Goal: Task Accomplishment & Management: Complete application form

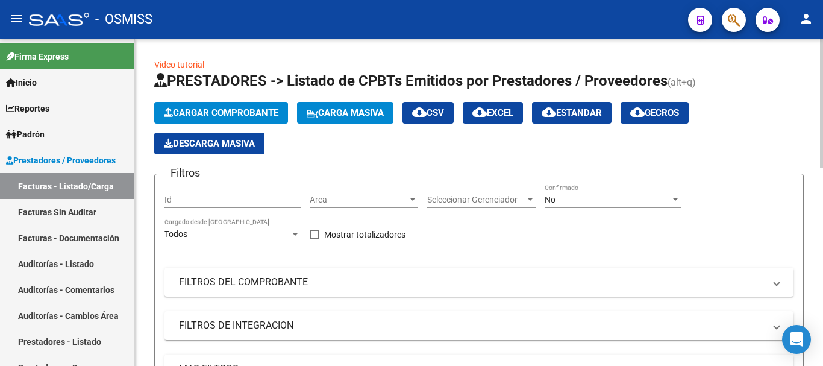
click at [251, 116] on span "Cargar Comprobante" at bounding box center [221, 112] width 115 height 11
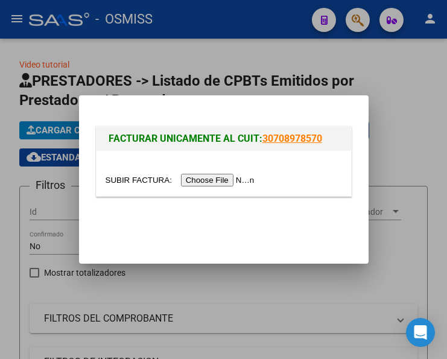
click at [234, 181] on input "file" at bounding box center [181, 180] width 152 height 13
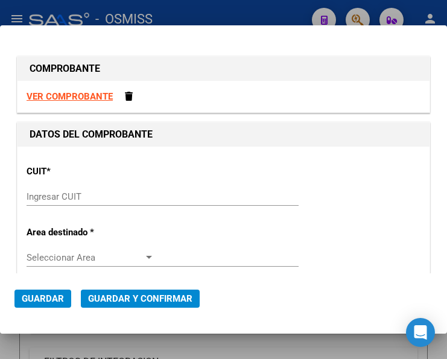
click at [54, 199] on input "Ingresar CUIT" at bounding box center [91, 196] width 128 height 11
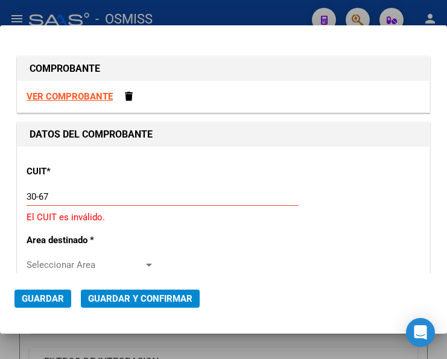
click at [49, 195] on input "30-67" at bounding box center [91, 196] width 128 height 11
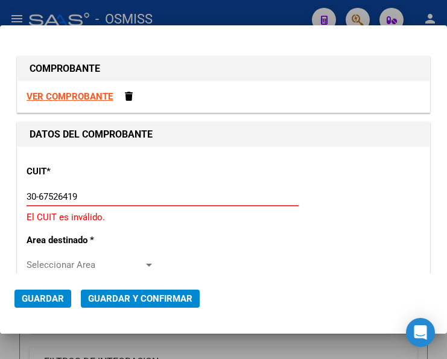
type input "30-67526419-4"
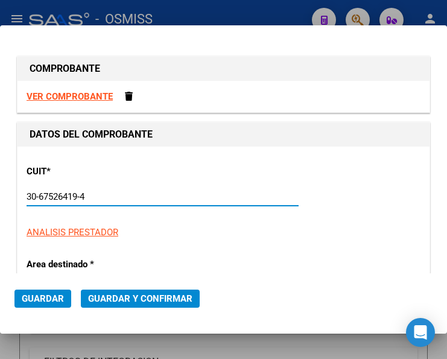
type input "9"
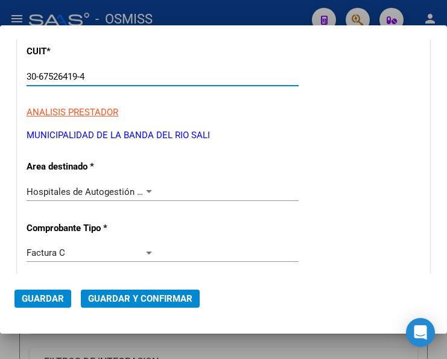
scroll to position [121, 0]
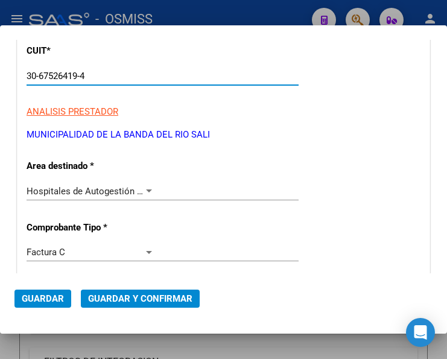
type input "30-67526419-4"
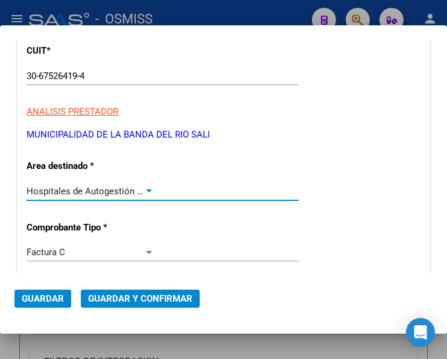
click at [145, 188] on div at bounding box center [148, 191] width 11 height 10
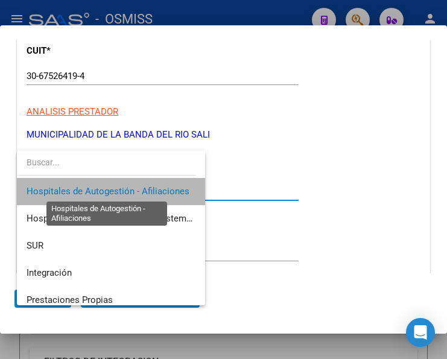
click at [145, 188] on span "Hospitales de Autogestión - Afiliaciones" at bounding box center [108, 191] width 163 height 11
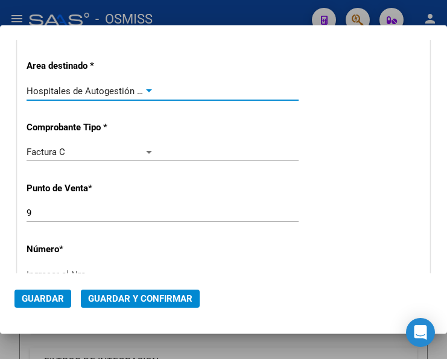
scroll to position [241, 0]
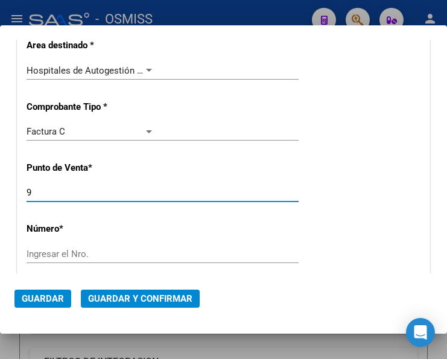
click at [46, 190] on input "9" at bounding box center [91, 192] width 128 height 11
type input "7"
click at [74, 250] on input "Ingresar el Nro." at bounding box center [91, 253] width 128 height 11
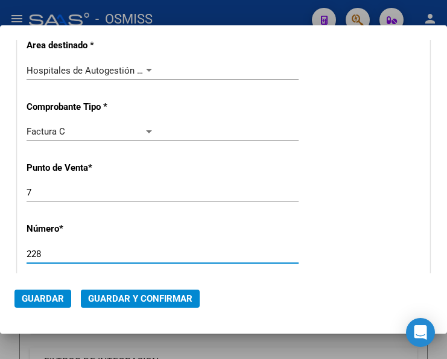
type input "228"
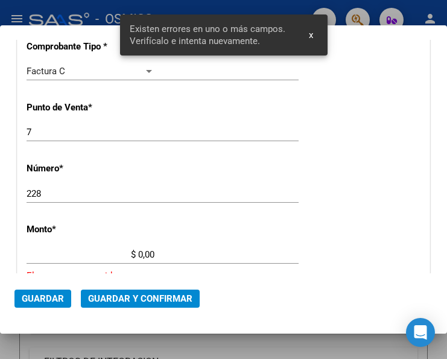
scroll to position [394, 0]
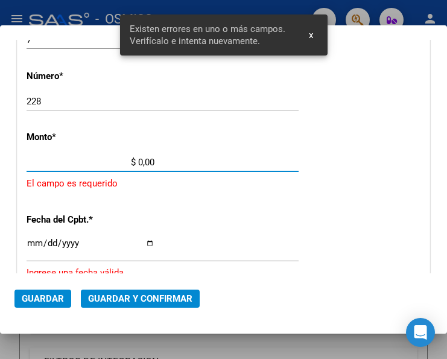
click at [139, 160] on input "$ 0,00" at bounding box center [91, 162] width 128 height 11
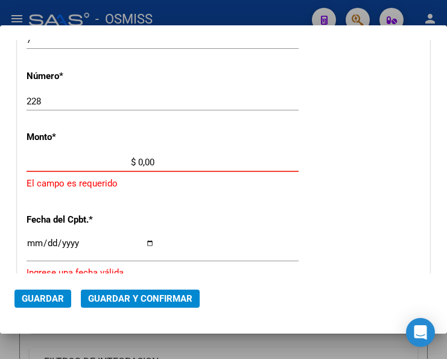
click at [139, 160] on input "$ 0,00" at bounding box center [91, 162] width 128 height 11
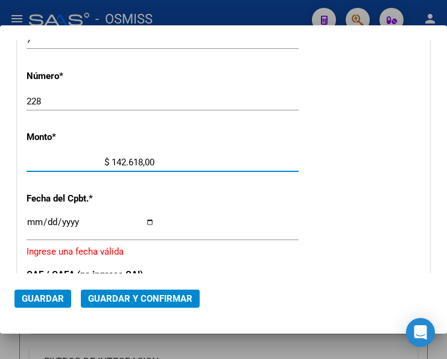
click at [151, 159] on input "$ 142.618,00" at bounding box center [91, 162] width 128 height 11
type input "$ 142.618,35"
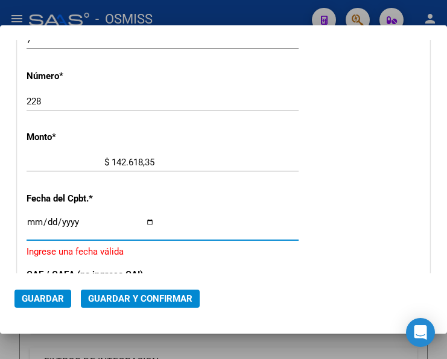
click at [33, 219] on input "Ingresar la fecha" at bounding box center [91, 226] width 128 height 19
click at [31, 218] on input "Ingresar la fecha" at bounding box center [91, 226] width 128 height 19
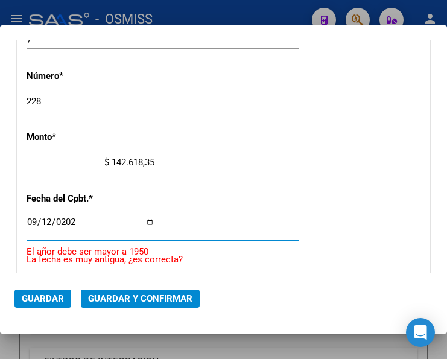
type input "2025-09-12"
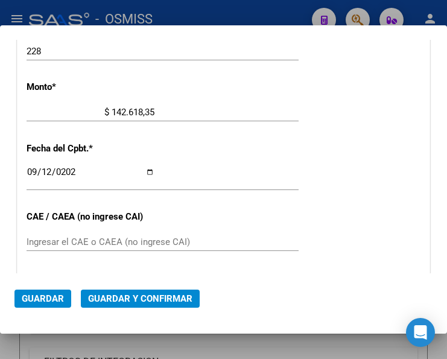
scroll to position [454, 0]
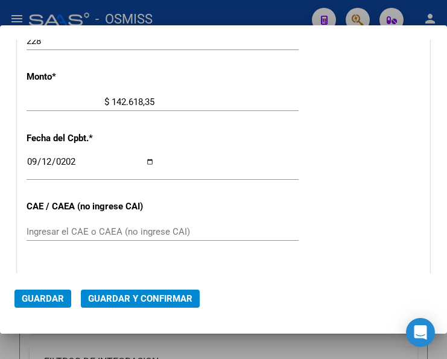
click at [186, 220] on div "CUIT * 30-67526419-4 Ingresar CUIT ANALISIS PRESTADOR MUNICIPALIDAD DE LA BANDA…" at bounding box center [223, 120] width 412 height 855
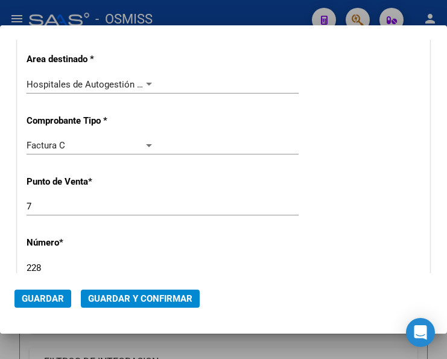
scroll to position [213, 0]
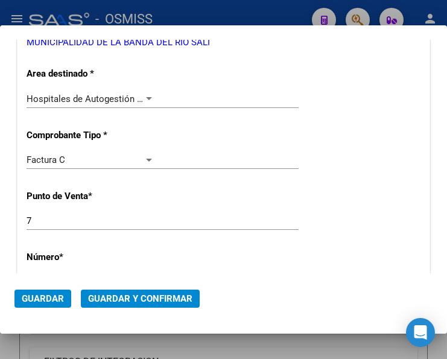
click at [144, 96] on div at bounding box center [148, 99] width 11 height 10
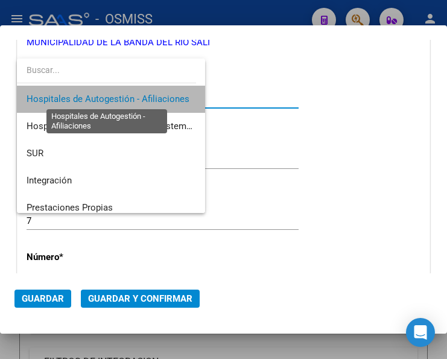
click at [144, 96] on span "Hospitales de Autogestión - Afiliaciones" at bounding box center [108, 98] width 163 height 11
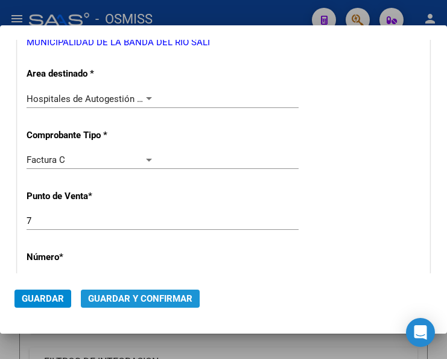
click at [134, 294] on span "Guardar y Confirmar" at bounding box center [140, 298] width 104 height 11
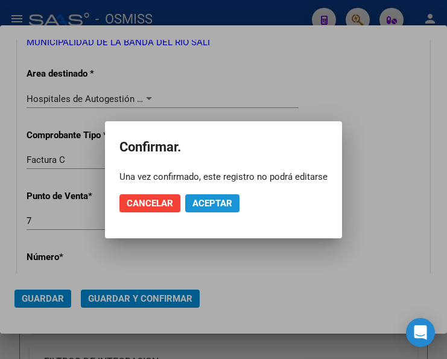
click at [216, 201] on span "Aceptar" at bounding box center [212, 203] width 40 height 11
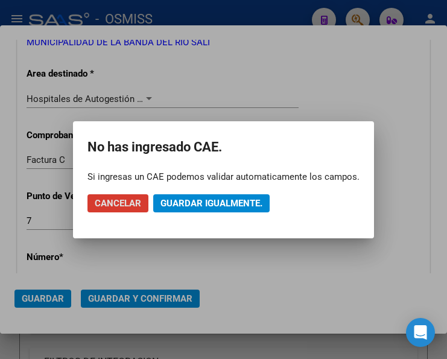
click at [210, 201] on span "Guardar igualmente." at bounding box center [211, 203] width 102 height 11
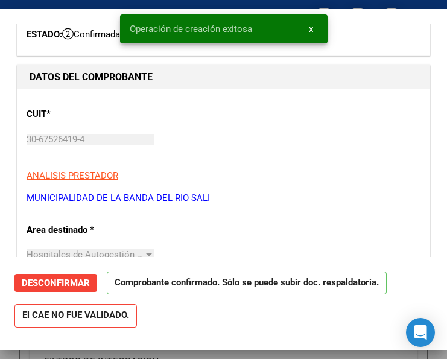
scroll to position [181, 0]
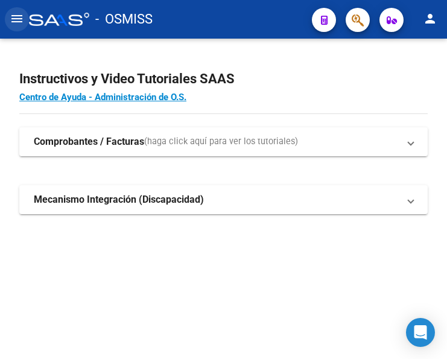
click at [22, 20] on mat-icon "menu" at bounding box center [17, 18] width 14 height 14
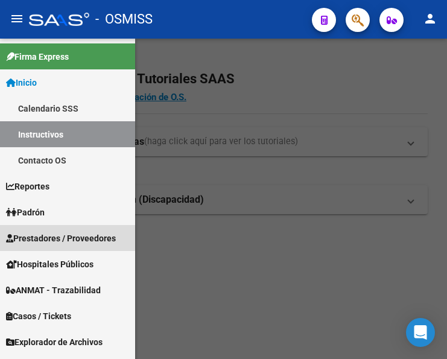
click at [57, 228] on link "Prestadores / Proveedores" at bounding box center [67, 238] width 135 height 26
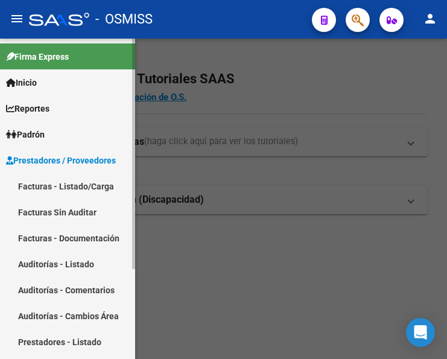
click at [63, 184] on link "Facturas - Listado/Carga" at bounding box center [67, 186] width 135 height 26
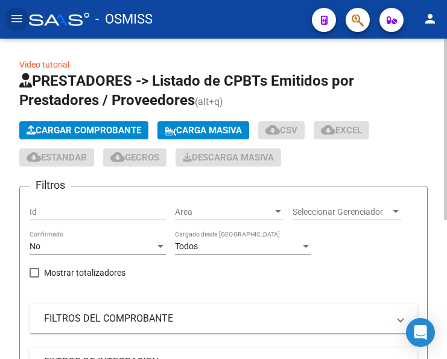
click at [109, 127] on span "Cargar Comprobante" at bounding box center [84, 130] width 115 height 11
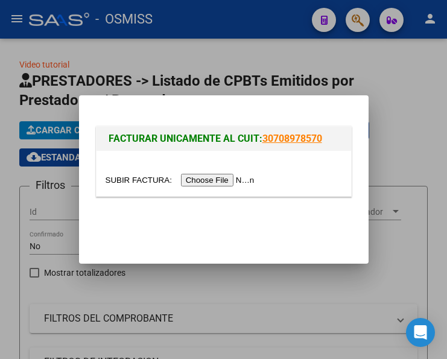
click at [224, 181] on input "file" at bounding box center [181, 180] width 152 height 13
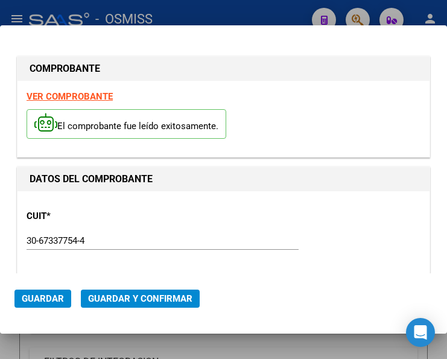
type input "2025-10-08"
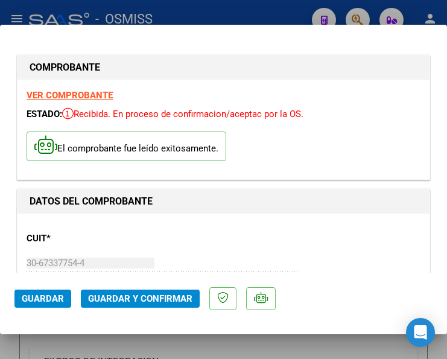
click at [249, 227] on div "CUIT * 30-67337754-4 Ingresar CUIT ANALISIS PRESTADOR ESTADO PROVINCIA DE [GEOG…" at bounding box center [224, 275] width 394 height 106
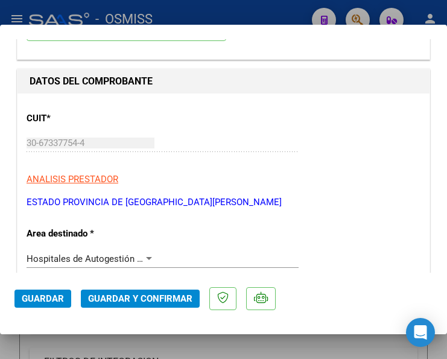
scroll to position [121, 0]
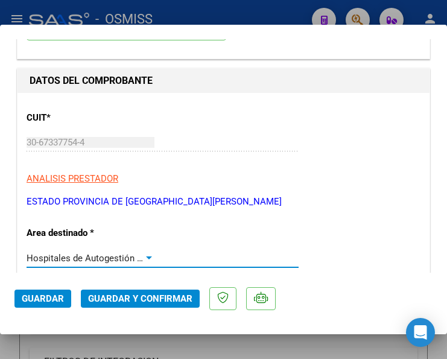
click at [146, 255] on div at bounding box center [148, 258] width 11 height 10
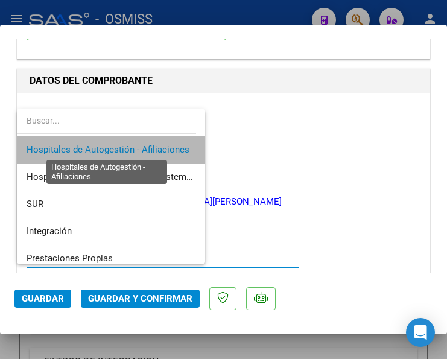
click at [151, 153] on span "Hospitales de Autogestión - Afiliaciones" at bounding box center [108, 149] width 163 height 11
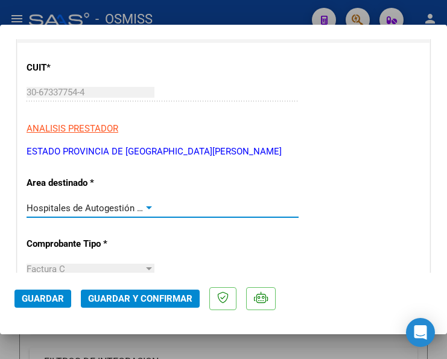
scroll to position [241, 0]
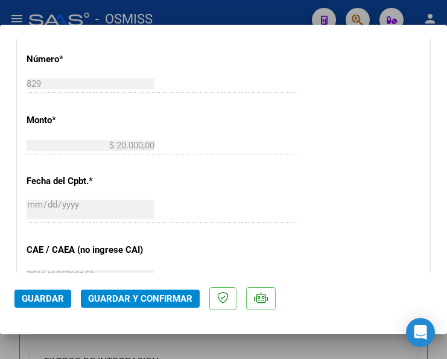
scroll to position [482, 0]
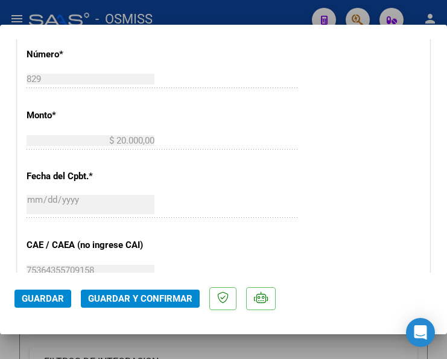
click at [128, 297] on span "Guardar y Confirmar" at bounding box center [140, 298] width 104 height 11
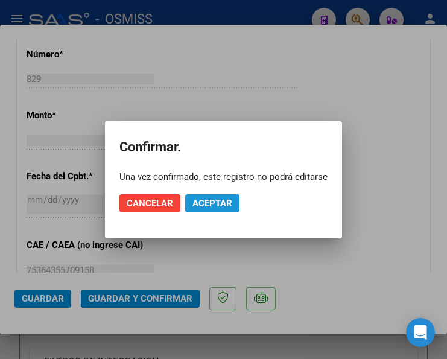
click at [220, 201] on span "Aceptar" at bounding box center [212, 203] width 40 height 11
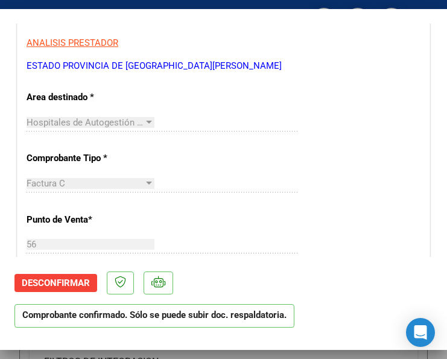
scroll to position [241, 0]
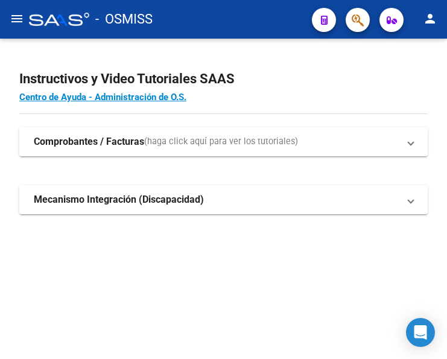
click at [14, 18] on mat-icon "menu" at bounding box center [17, 18] width 14 height 14
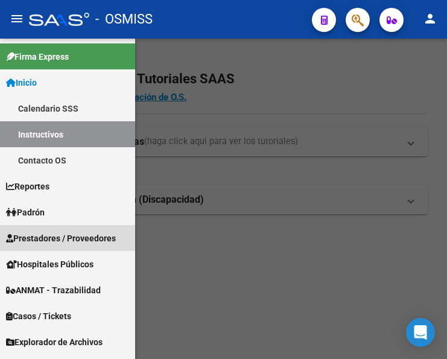
click at [54, 239] on span "Prestadores / Proveedores" at bounding box center [61, 237] width 110 height 13
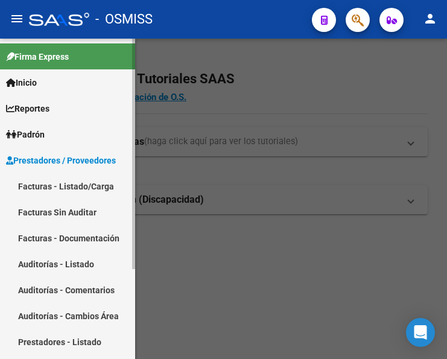
click at [61, 186] on link "Facturas - Listado/Carga" at bounding box center [67, 186] width 135 height 26
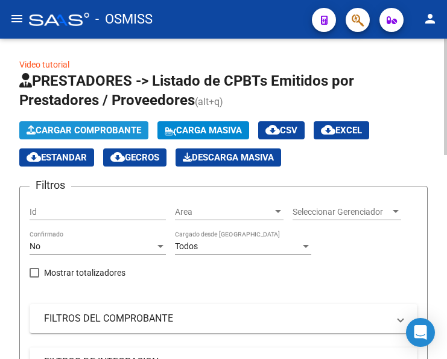
click at [96, 127] on span "Cargar Comprobante" at bounding box center [84, 130] width 115 height 11
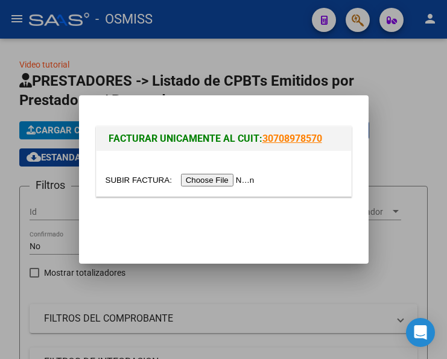
click at [209, 177] on input "file" at bounding box center [181, 180] width 152 height 13
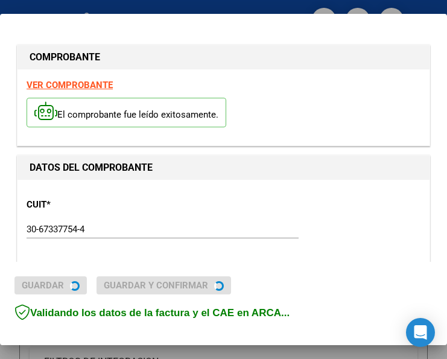
type input "2025-10-10"
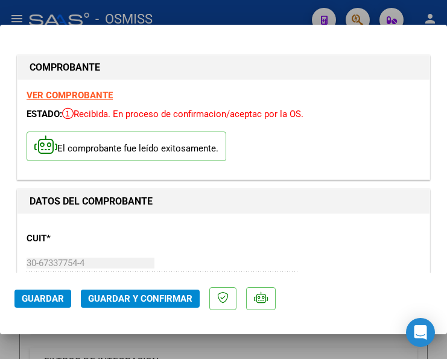
click at [219, 242] on div "CUIT * 30-67337754-4 Ingresar CUIT ANALISIS PRESTADOR ESTADO PROVINCIA DE SAN L…" at bounding box center [224, 275] width 394 height 106
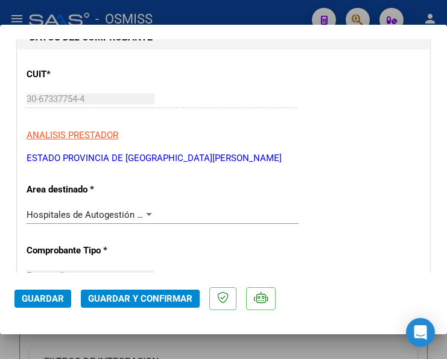
scroll to position [181, 0]
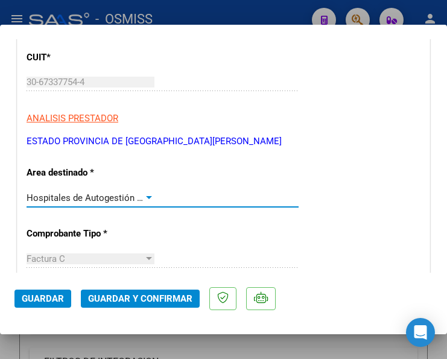
click at [145, 193] on div at bounding box center [148, 198] width 11 height 10
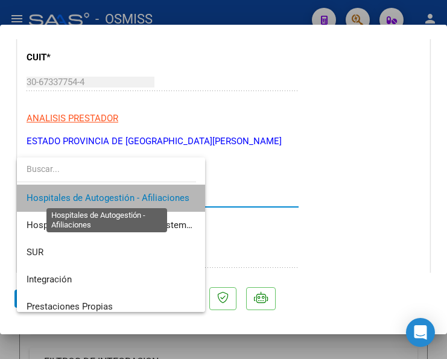
click at [145, 193] on span "Hospitales de Autogestión - Afiliaciones" at bounding box center [108, 197] width 163 height 11
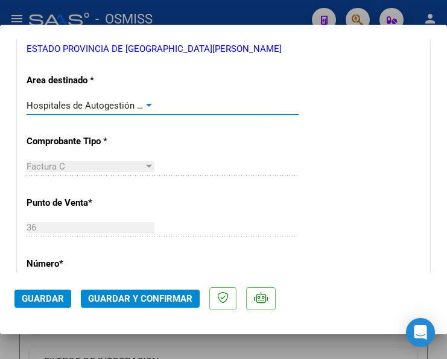
scroll to position [422, 0]
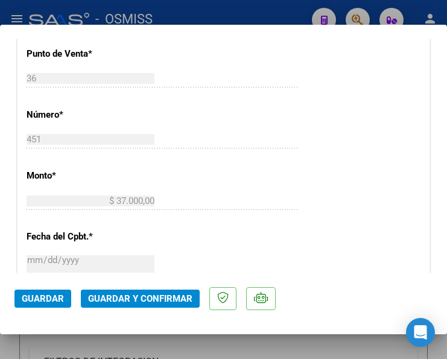
click at [134, 298] on span "Guardar y Confirmar" at bounding box center [140, 298] width 104 height 11
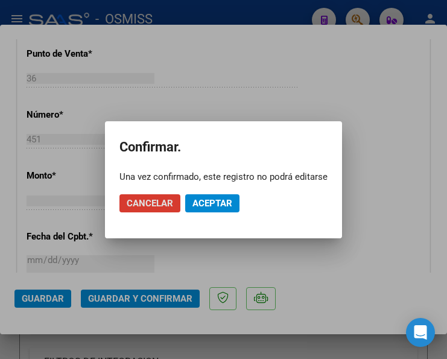
click at [219, 203] on span "Aceptar" at bounding box center [212, 203] width 40 height 11
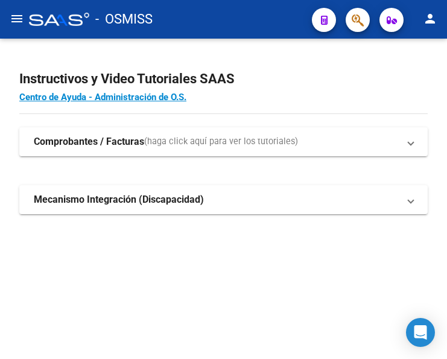
click at [17, 22] on mat-icon "menu" at bounding box center [17, 18] width 14 height 14
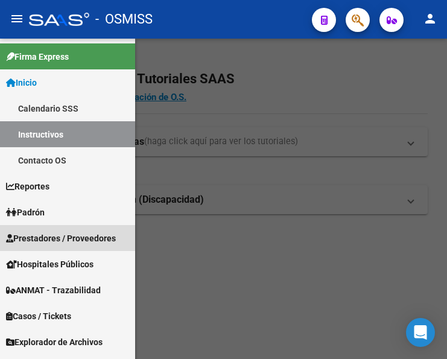
click at [60, 233] on span "Prestadores / Proveedores" at bounding box center [61, 237] width 110 height 13
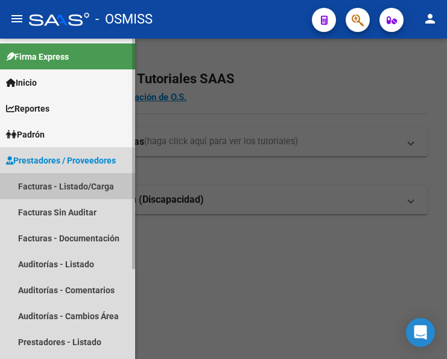
click at [66, 186] on link "Facturas - Listado/Carga" at bounding box center [67, 186] width 135 height 26
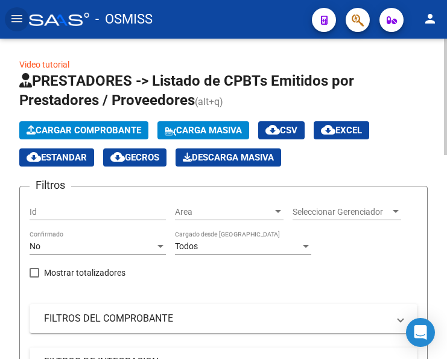
click at [117, 130] on span "Cargar Comprobante" at bounding box center [84, 130] width 115 height 11
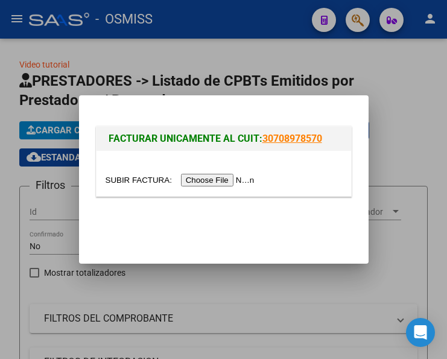
click at [214, 177] on input "file" at bounding box center [181, 180] width 152 height 13
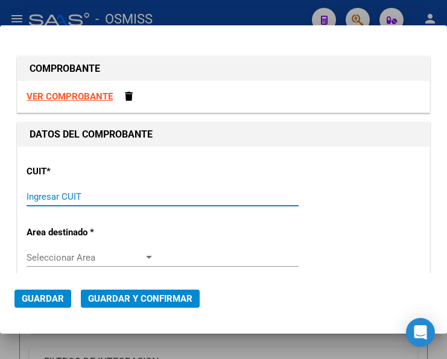
click at [55, 195] on input "Ingresar CUIT" at bounding box center [91, 196] width 128 height 11
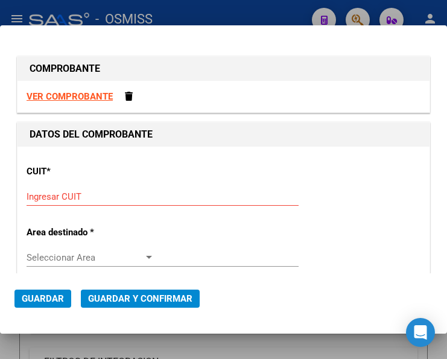
click at [75, 200] on input "Ingresar CUIT" at bounding box center [91, 196] width 128 height 11
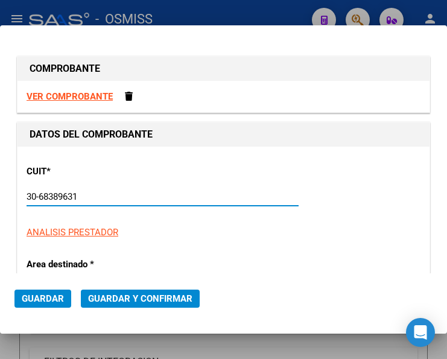
type input "30-68389631-0"
type input "5"
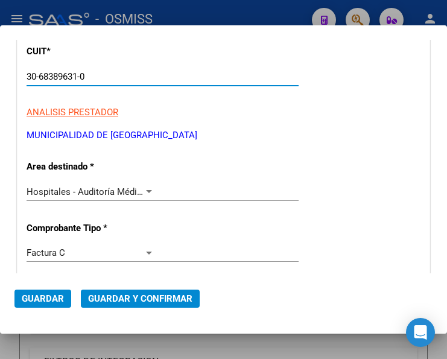
scroll to position [121, 0]
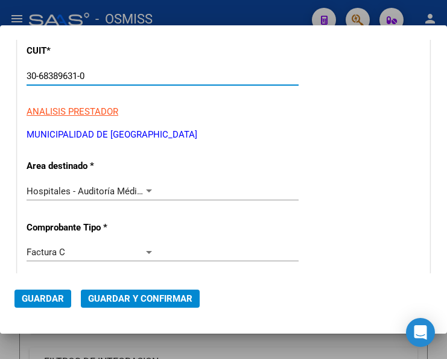
type input "30-68389631-0"
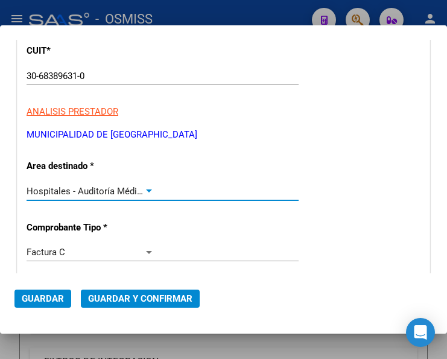
click at [146, 190] on div at bounding box center [149, 190] width 6 height 3
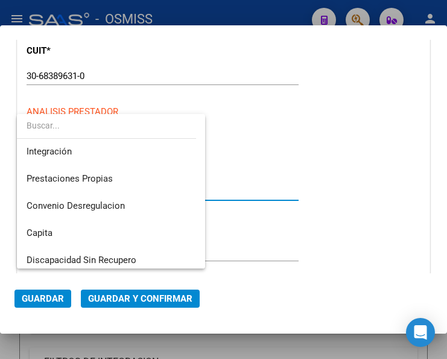
scroll to position [0, 0]
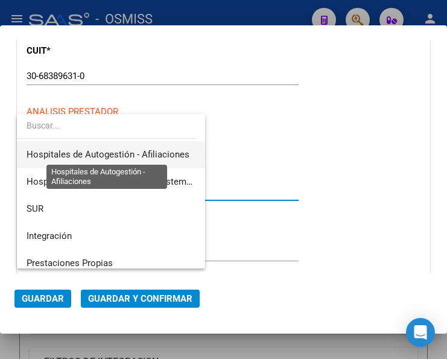
click at [136, 151] on span "Hospitales de Autogestión - Afiliaciones" at bounding box center [108, 154] width 163 height 11
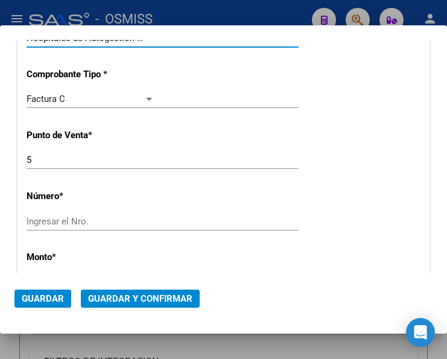
scroll to position [301, 0]
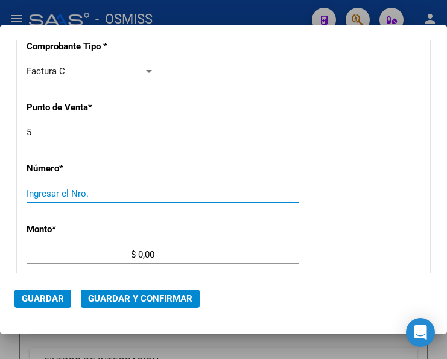
click at [52, 191] on input "Ingresar el Nro." at bounding box center [91, 193] width 128 height 11
type input "2258"
click at [137, 251] on input "$ 0,00" at bounding box center [91, 254] width 128 height 11
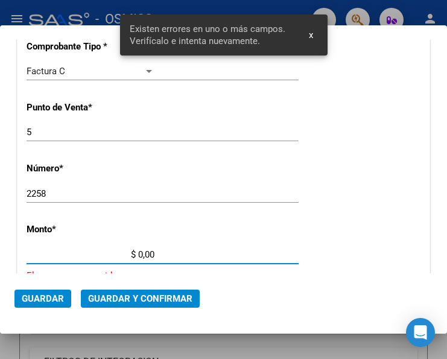
scroll to position [394, 0]
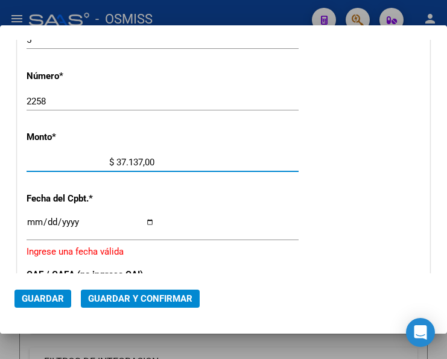
type input "$ 371.376,00"
click at [30, 219] on input "Ingresar la fecha" at bounding box center [91, 226] width 128 height 19
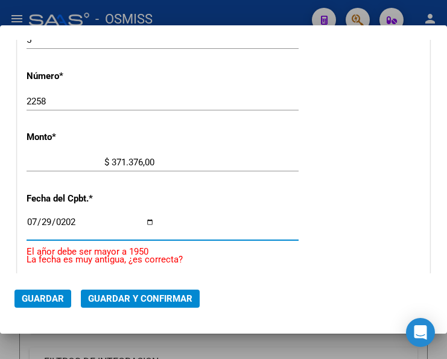
type input "2025-07-29"
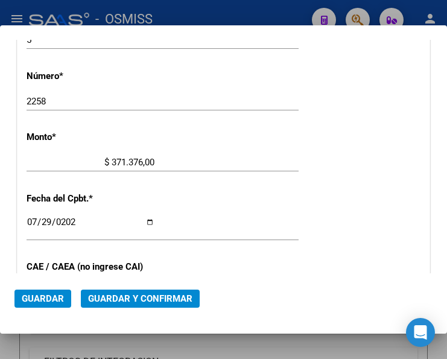
scroll to position [514, 0]
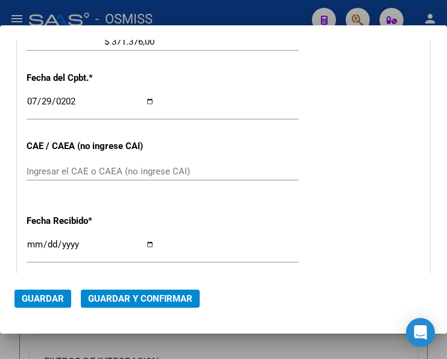
click at [54, 177] on input "Ingresar el CAE o CAEA (no ingrese CAI)" at bounding box center [91, 171] width 128 height 11
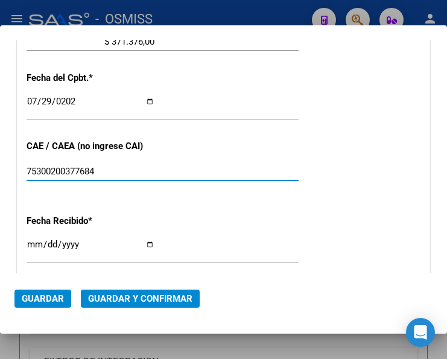
type input "75300200377684"
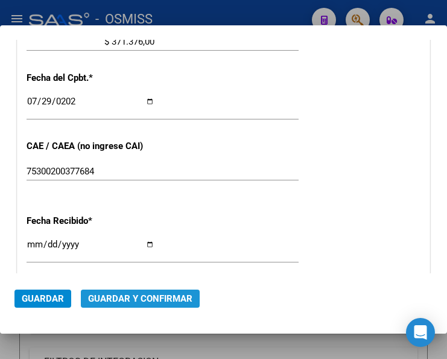
click at [148, 297] on span "Guardar y Confirmar" at bounding box center [140, 298] width 104 height 11
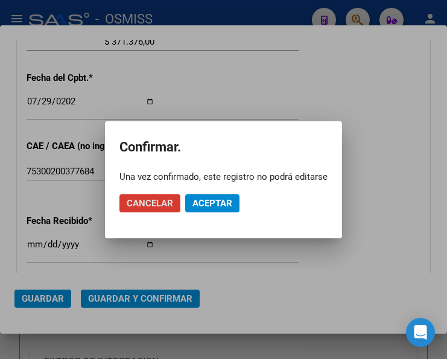
click at [214, 201] on span "Aceptar" at bounding box center [212, 203] width 40 height 11
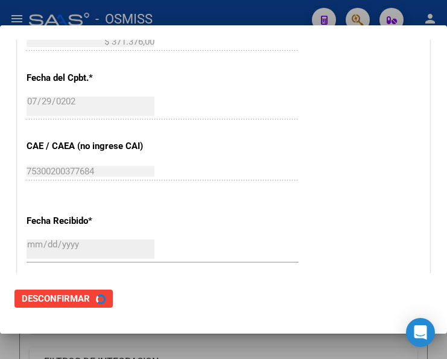
scroll to position [0, 0]
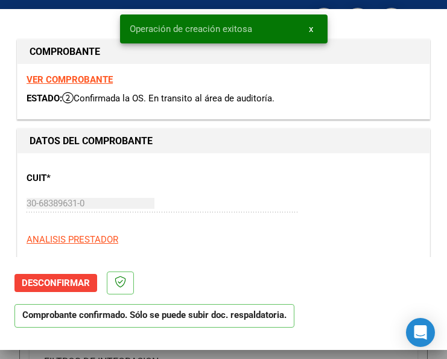
type input "2025-09-27"
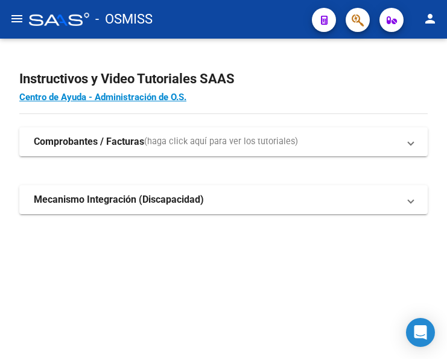
click at [22, 23] on mat-icon "menu" at bounding box center [17, 18] width 14 height 14
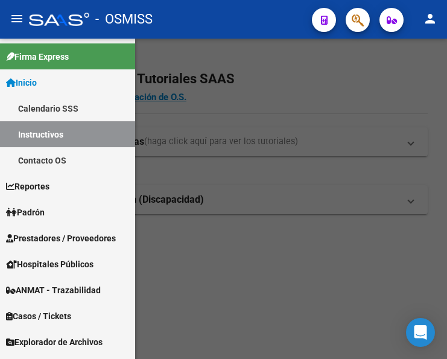
click at [54, 233] on span "Prestadores / Proveedores" at bounding box center [61, 237] width 110 height 13
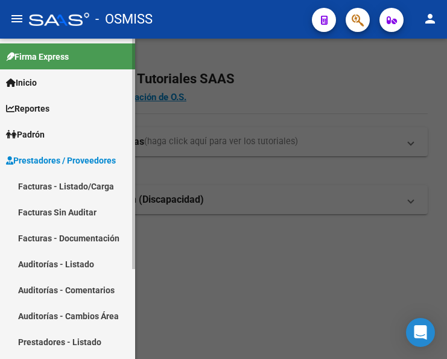
click at [74, 185] on link "Facturas - Listado/Carga" at bounding box center [67, 186] width 135 height 26
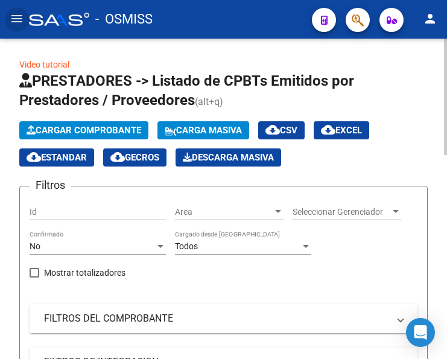
click at [124, 133] on span "Cargar Comprobante" at bounding box center [84, 130] width 115 height 11
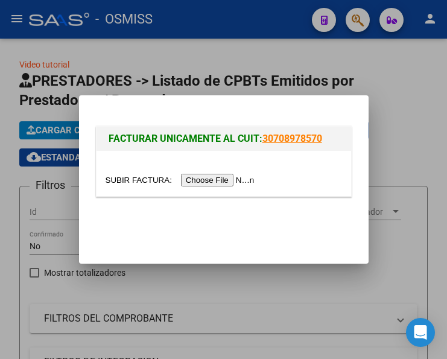
click at [229, 178] on input "file" at bounding box center [181, 180] width 152 height 13
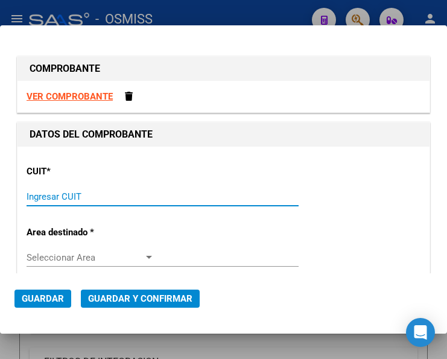
click at [50, 196] on input "Ingresar CUIT" at bounding box center [91, 196] width 128 height 11
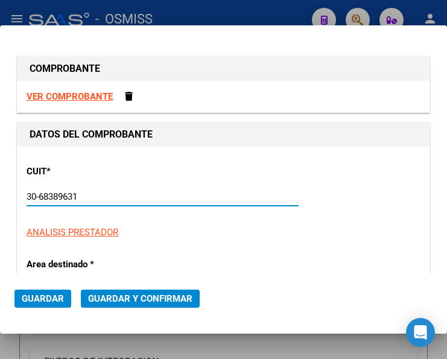
type input "30-68389631-0"
type input "5"
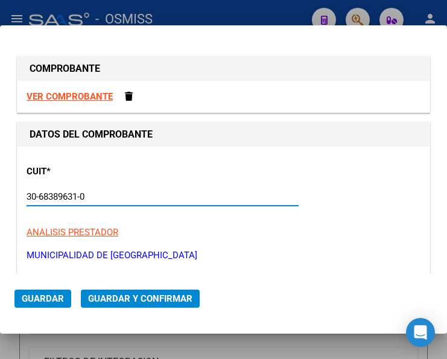
scroll to position [60, 0]
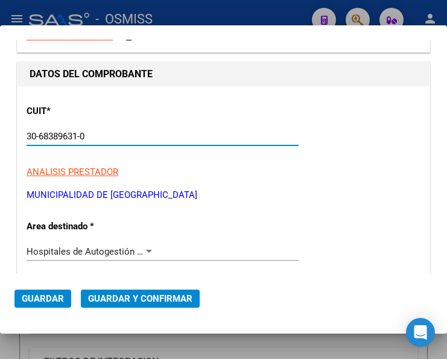
type input "30-68389631-0"
click at [143, 249] on div at bounding box center [148, 252] width 11 height 10
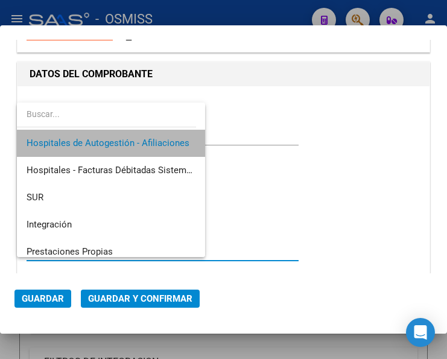
click at [151, 135] on span "Hospitales de Autogestión - Afiliaciones" at bounding box center [111, 143] width 169 height 27
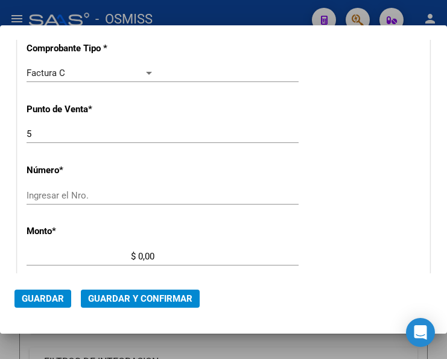
scroll to position [301, 0]
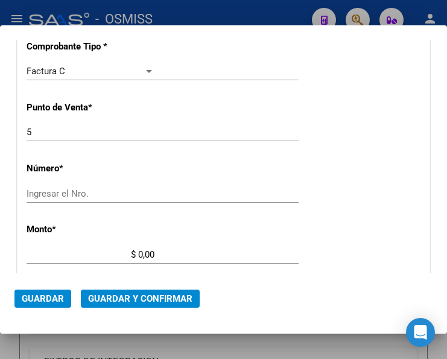
click at [68, 193] on input "Ingresar el Nro." at bounding box center [91, 193] width 128 height 11
type input "2419"
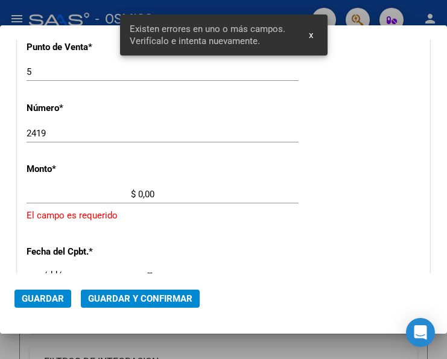
scroll to position [394, 0]
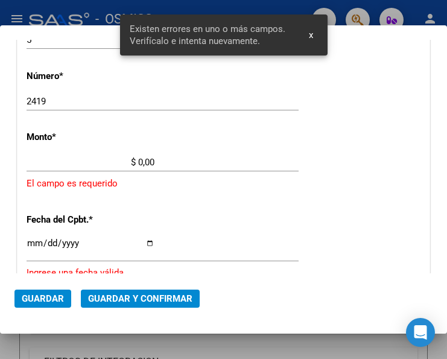
click at [139, 160] on input "$ 0,00" at bounding box center [91, 162] width 128 height 11
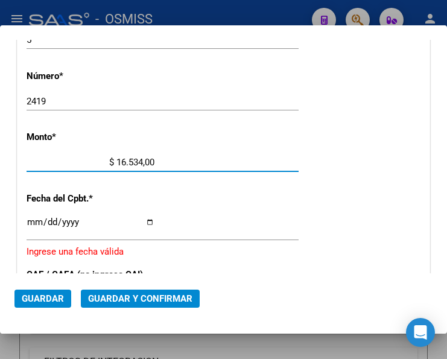
type input "$ 165.346,00"
click at [32, 221] on input "Ingresar la fecha" at bounding box center [91, 226] width 128 height 19
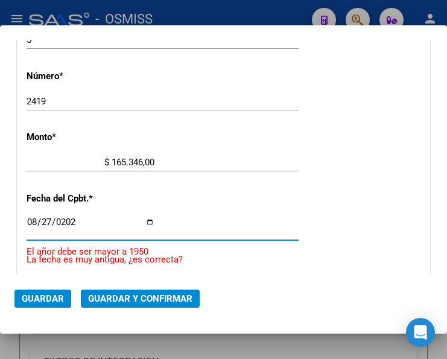
type input "2025-08-27"
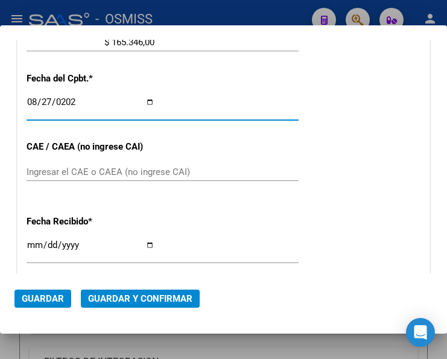
scroll to position [514, 0]
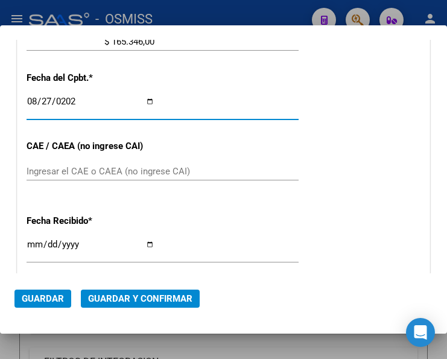
click at [87, 178] on div "Ingresar el CAE o CAEA (no ingrese CAI)" at bounding box center [163, 171] width 272 height 18
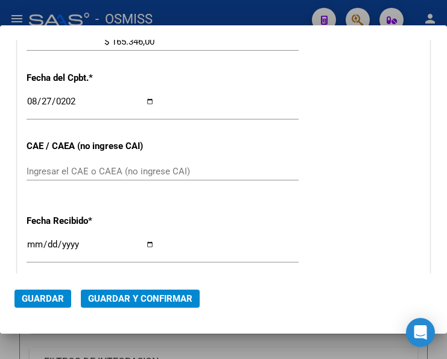
click at [43, 177] on input "Ingresar el CAE o CAEA (no ingrese CAI)" at bounding box center [91, 171] width 128 height 11
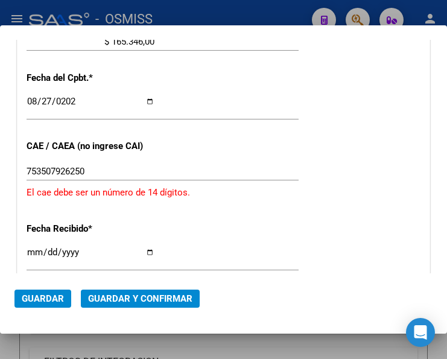
click at [96, 177] on input "753507926250" at bounding box center [91, 171] width 128 height 11
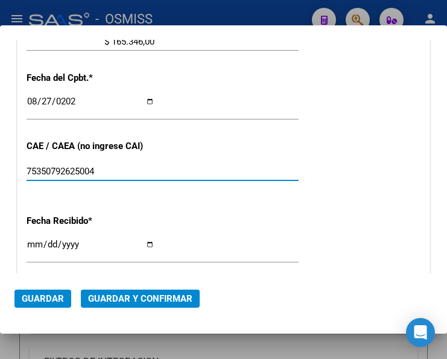
type input "75350792625004"
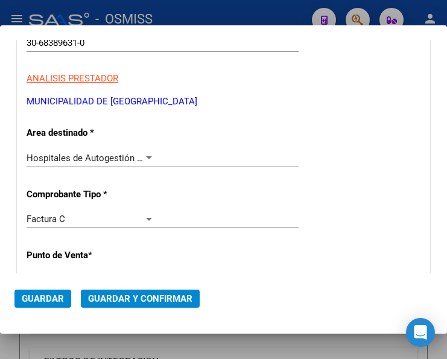
scroll to position [152, 0]
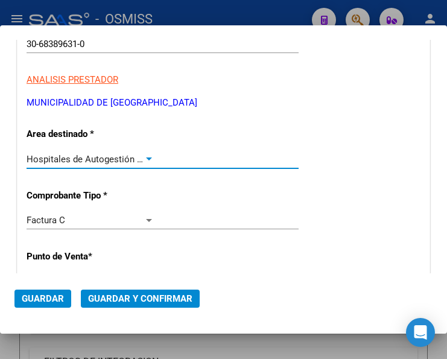
click at [146, 154] on div at bounding box center [148, 159] width 11 height 10
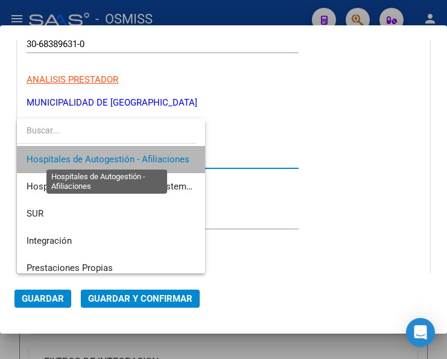
click at [146, 154] on span "Hospitales de Autogestión - Afiliaciones" at bounding box center [108, 159] width 163 height 11
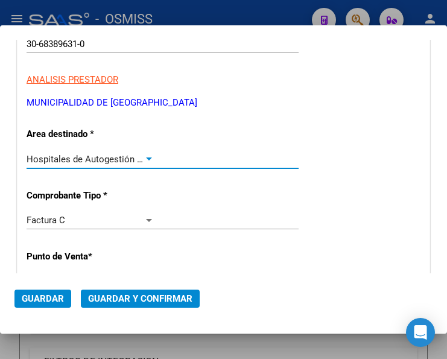
click at [139, 293] on span "Guardar y Confirmar" at bounding box center [140, 298] width 104 height 11
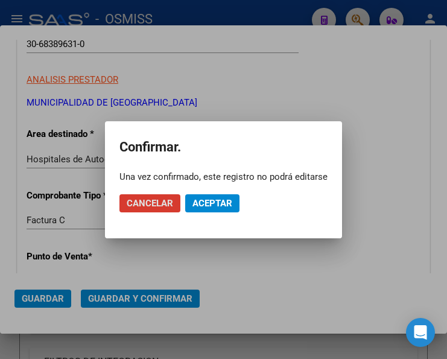
click at [219, 200] on span "Aceptar" at bounding box center [212, 203] width 40 height 11
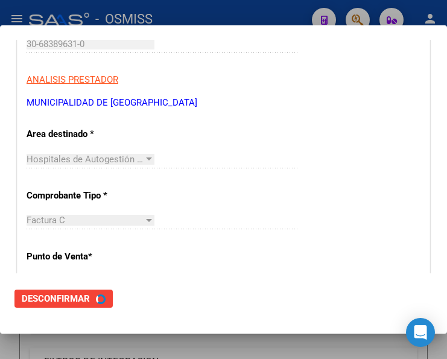
scroll to position [0, 0]
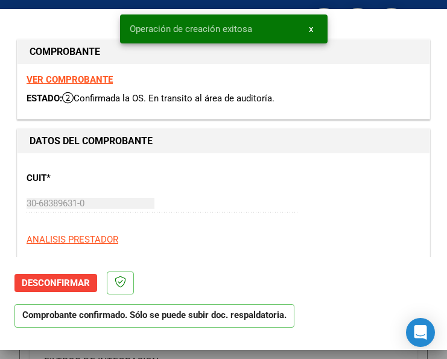
type input "2025-10-26"
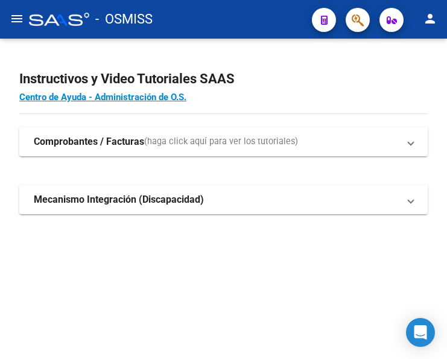
click at [16, 19] on mat-icon "menu" at bounding box center [17, 18] width 14 height 14
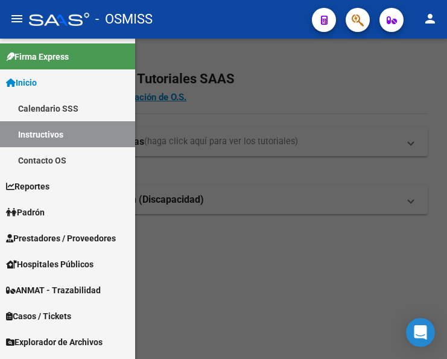
click at [56, 236] on span "Prestadores / Proveedores" at bounding box center [61, 237] width 110 height 13
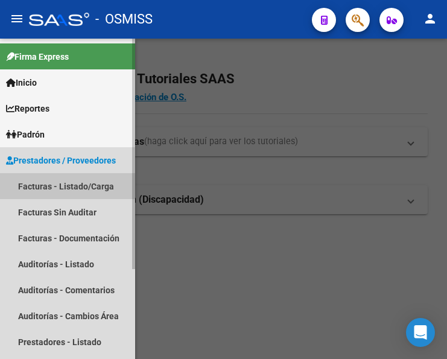
click at [66, 181] on link "Facturas - Listado/Carga" at bounding box center [67, 186] width 135 height 26
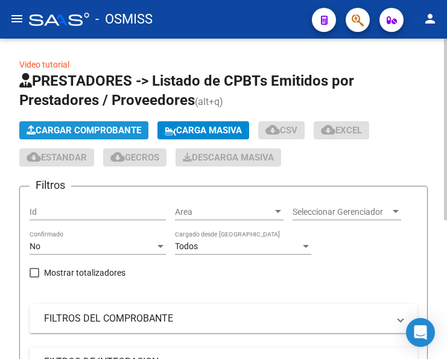
click at [119, 127] on span "Cargar Comprobante" at bounding box center [84, 130] width 115 height 11
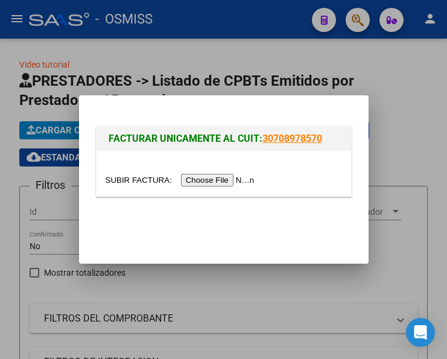
click at [227, 180] on input "file" at bounding box center [181, 180] width 152 height 13
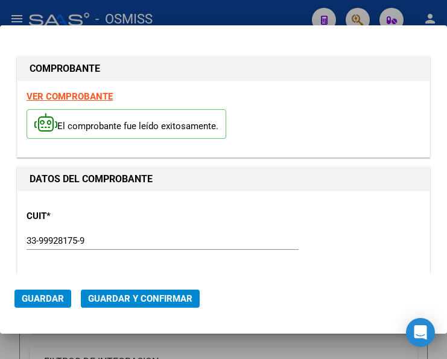
type input "2025-10-02"
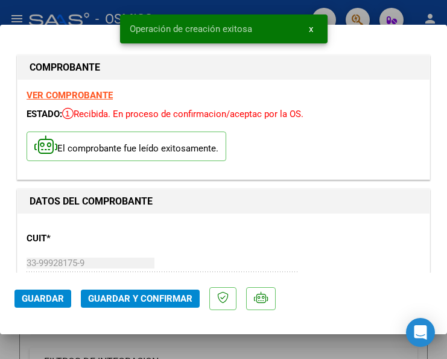
click at [162, 225] on div "CUIT * 33-99928175-9 Ingresar CUIT ANALISIS PRESTADOR HOSPITAL CENTRAL ARCA Pad…" at bounding box center [224, 275] width 394 height 106
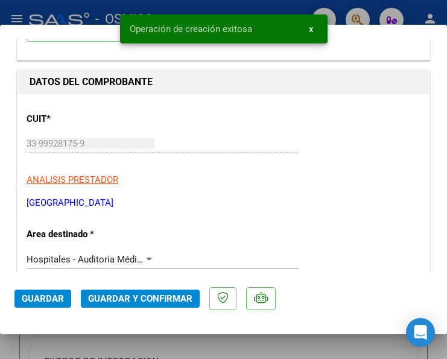
scroll to position [121, 0]
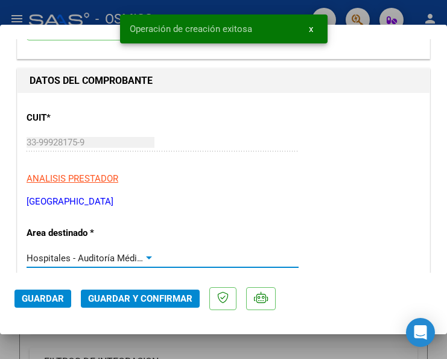
click at [143, 256] on div at bounding box center [148, 258] width 11 height 10
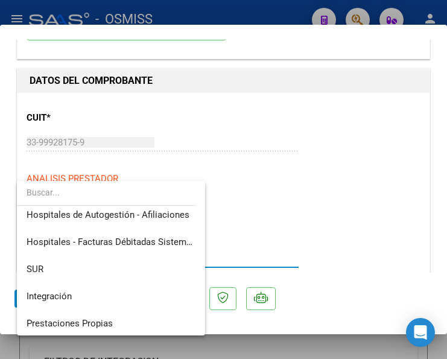
scroll to position [0, 0]
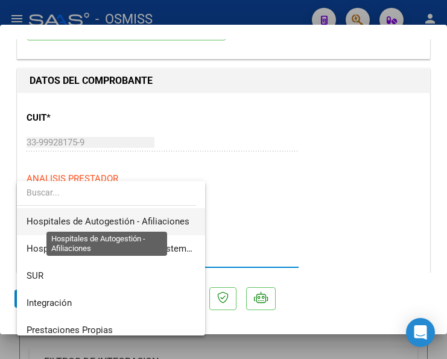
click at [173, 216] on span "Hospitales de Autogestión - Afiliaciones" at bounding box center [108, 221] width 163 height 11
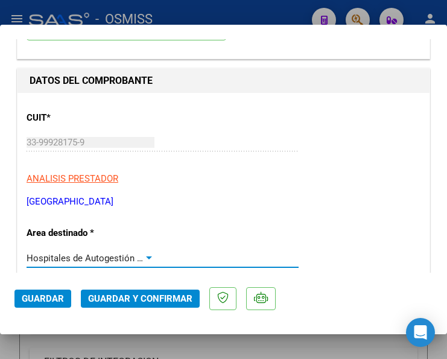
click at [146, 251] on div "Hospitales de Autogestión - Afiliaciones Seleccionar Area" at bounding box center [163, 258] width 272 height 18
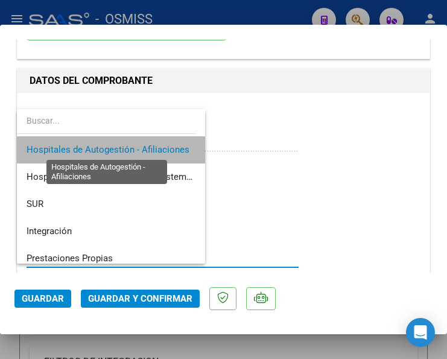
click at [149, 145] on span "Hospitales de Autogestión - Afiliaciones" at bounding box center [108, 149] width 163 height 11
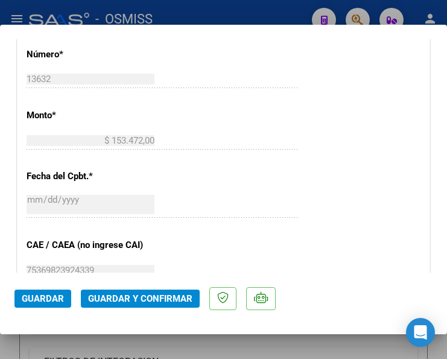
scroll to position [542, 0]
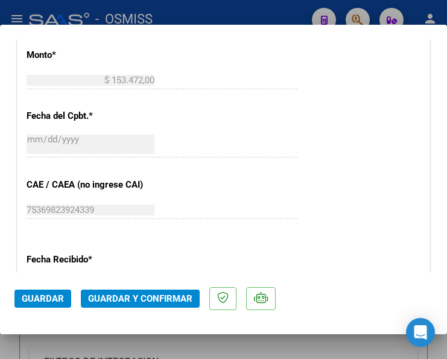
click at [145, 298] on span "Guardar y Confirmar" at bounding box center [140, 298] width 104 height 11
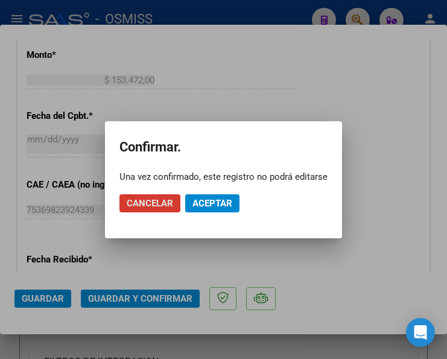
click at [213, 199] on span "Aceptar" at bounding box center [212, 203] width 40 height 11
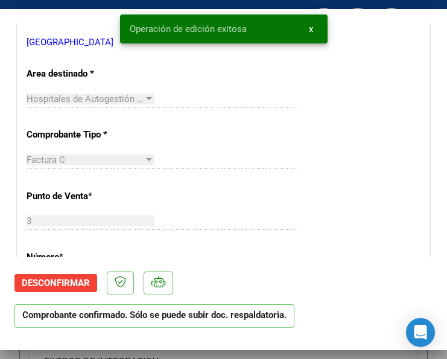
scroll to position [241, 0]
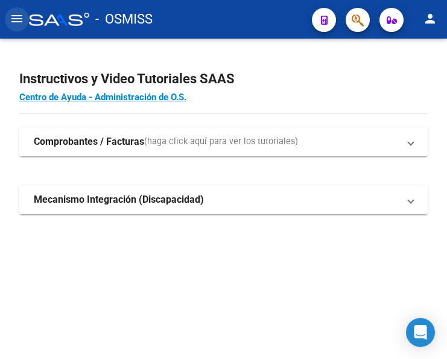
click at [17, 14] on mat-icon "menu" at bounding box center [17, 18] width 14 height 14
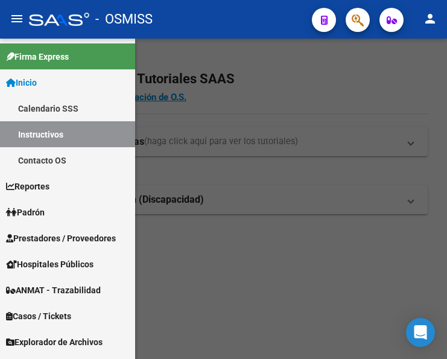
click at [49, 238] on span "Prestadores / Proveedores" at bounding box center [61, 237] width 110 height 13
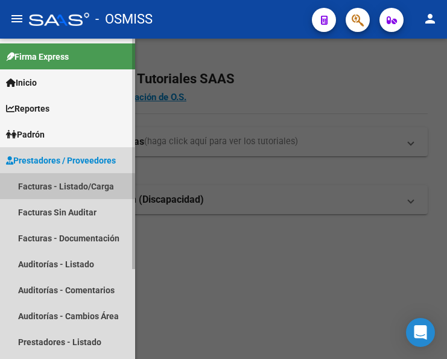
click at [63, 187] on link "Facturas - Listado/Carga" at bounding box center [67, 186] width 135 height 26
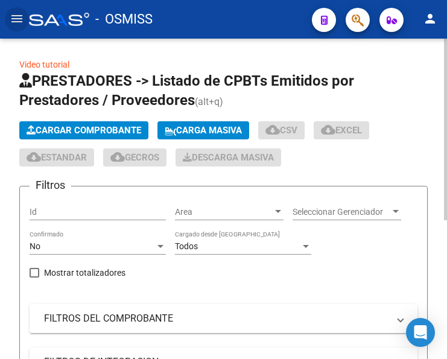
click at [102, 125] on span "Cargar Comprobante" at bounding box center [84, 130] width 115 height 11
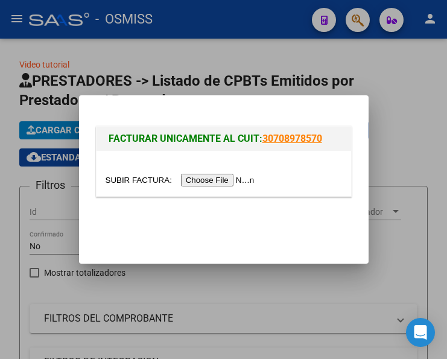
click at [233, 175] on input "file" at bounding box center [181, 180] width 152 height 13
click at [215, 178] on input "file" at bounding box center [181, 180] width 152 height 13
click at [222, 181] on input "file" at bounding box center [181, 180] width 152 height 13
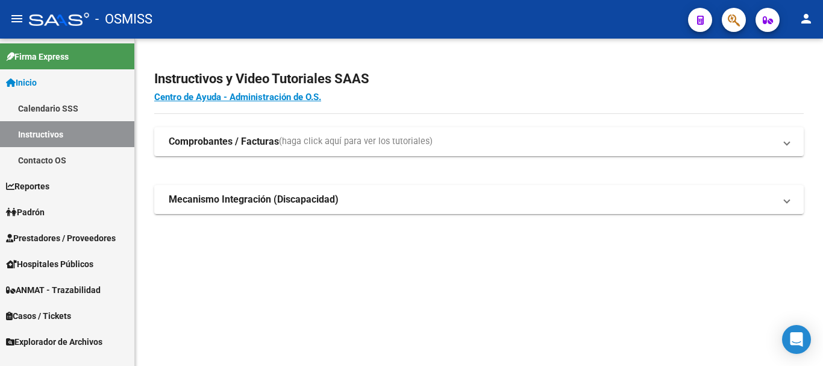
click at [61, 233] on span "Prestadores / Proveedores" at bounding box center [61, 237] width 110 height 13
click at [57, 239] on span "Prestadores / Proveedores" at bounding box center [61, 237] width 110 height 13
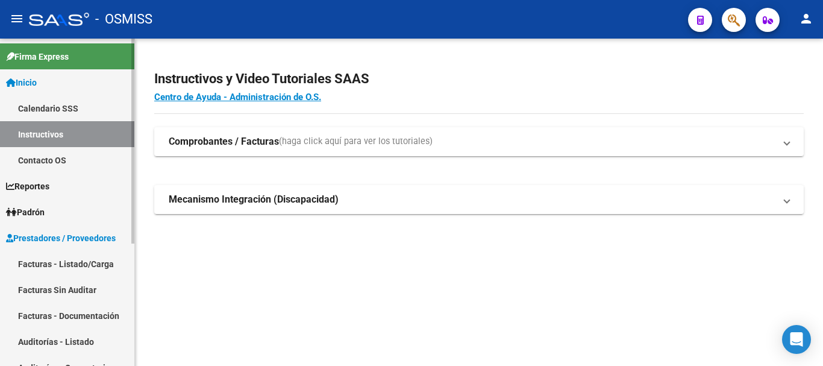
click at [49, 260] on link "Facturas - Listado/Carga" at bounding box center [67, 264] width 134 height 26
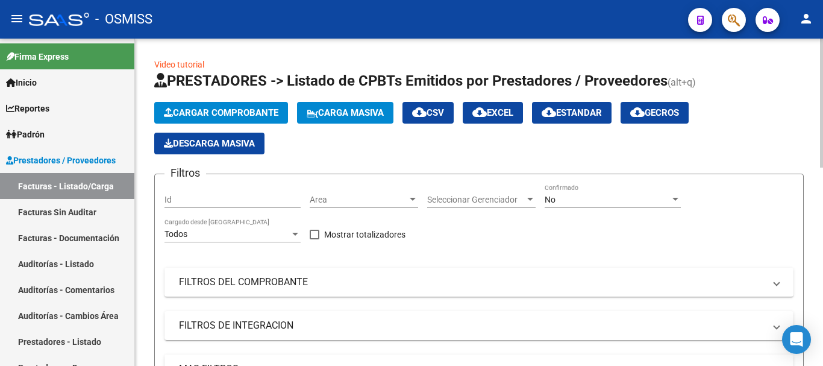
click at [413, 198] on div at bounding box center [413, 199] width 6 height 3
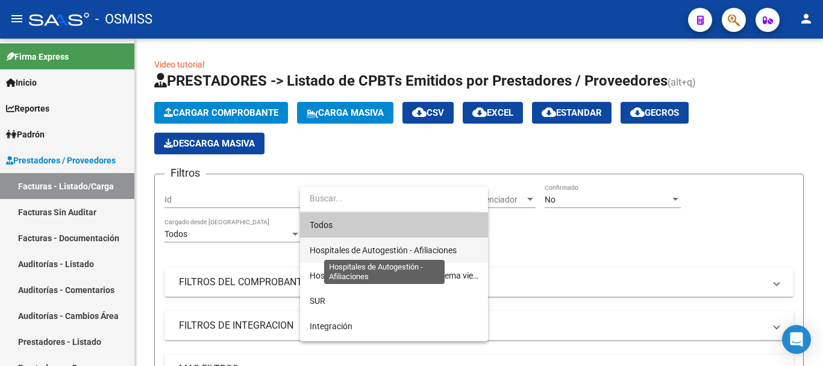
click at [377, 252] on span "Hospitales de Autogestión - Afiliaciones" at bounding box center [383, 250] width 147 height 10
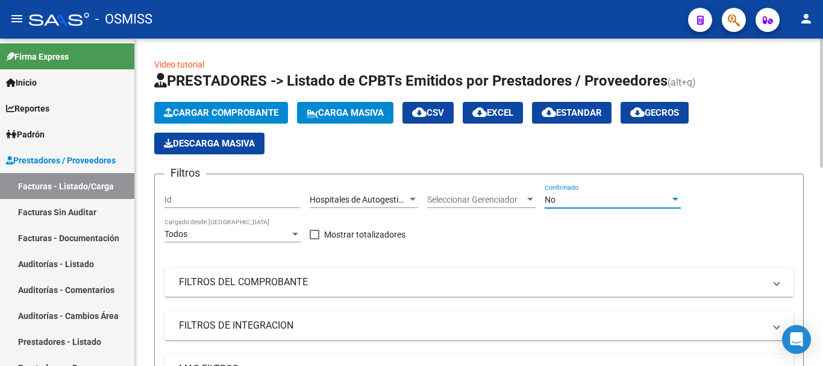
click at [446, 198] on div at bounding box center [676, 199] width 6 height 3
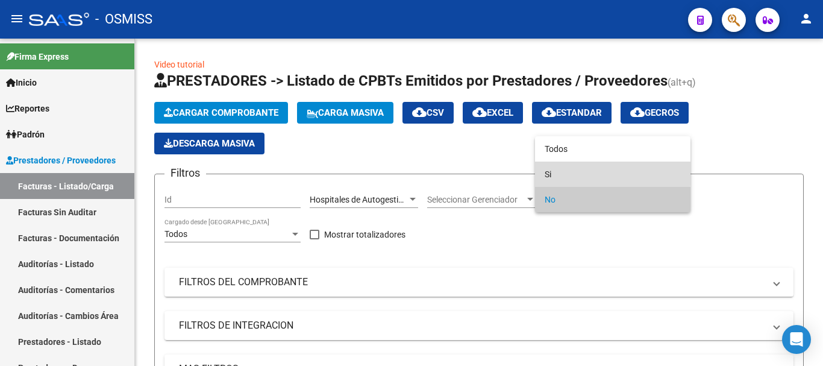
click at [446, 172] on span "Si" at bounding box center [613, 174] width 136 height 25
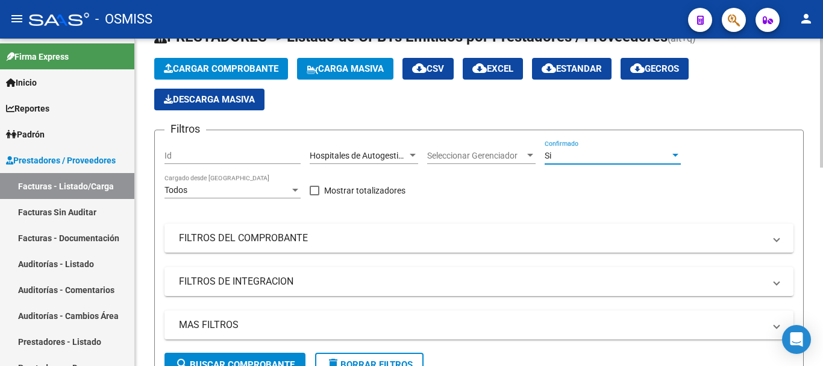
scroll to position [121, 0]
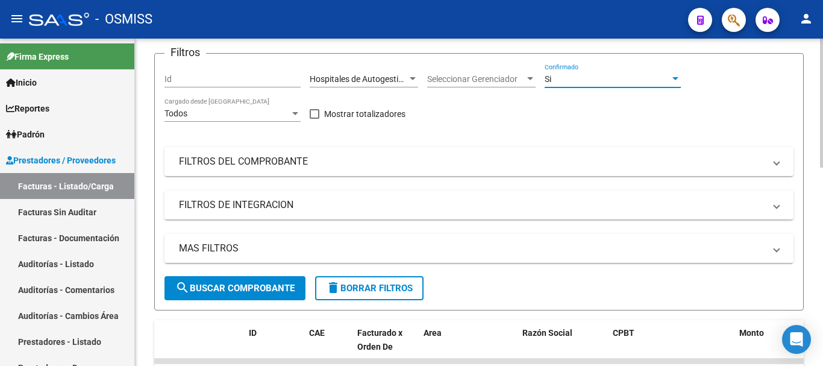
click at [446, 251] on span at bounding box center [776, 248] width 5 height 13
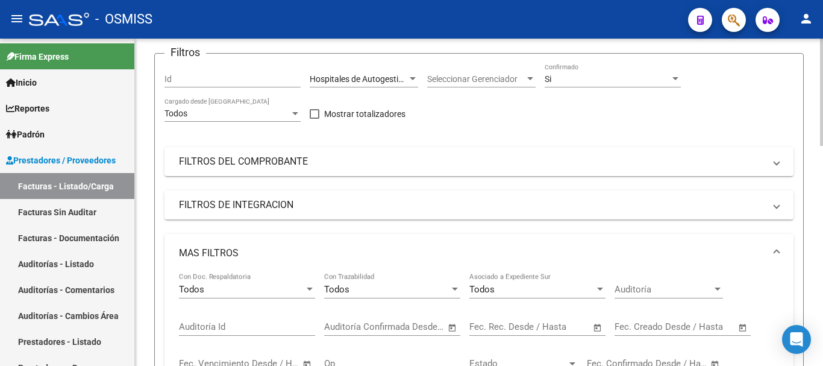
click at [446, 327] on span "Open calendar" at bounding box center [597, 327] width 29 height 29
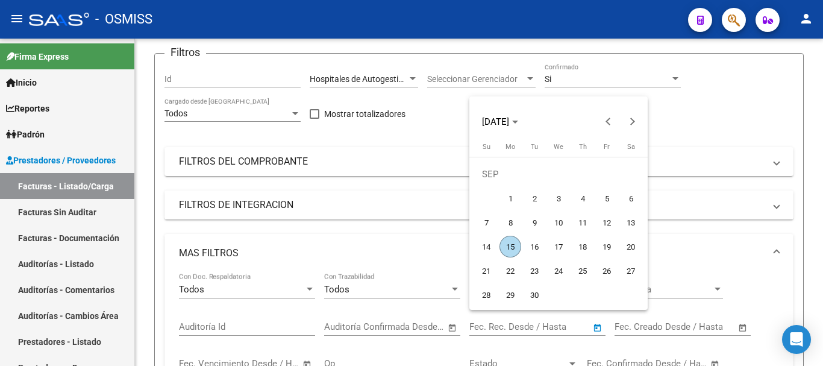
click at [446, 246] on span "15" at bounding box center [511, 247] width 22 height 22
type input "[DATE]"
click at [446, 247] on span "15" at bounding box center [511, 247] width 22 height 22
type input "[DATE]"
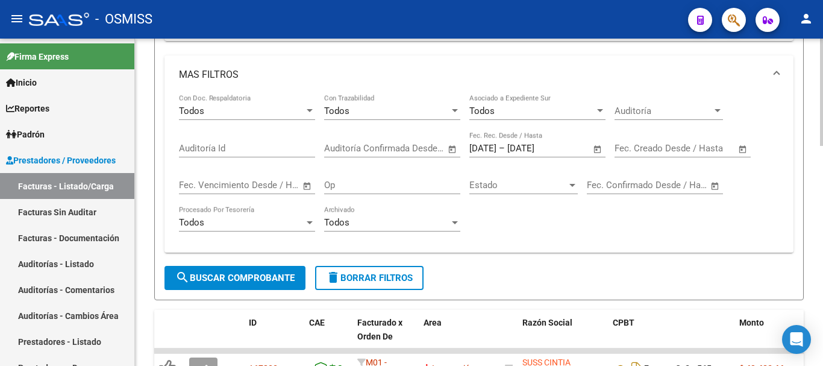
scroll to position [301, 0]
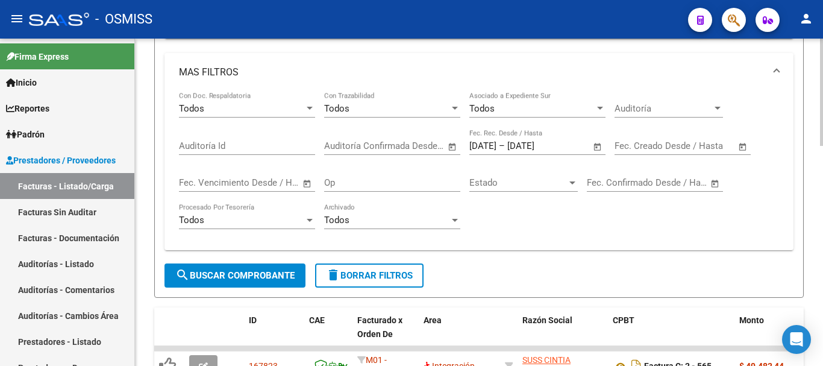
click at [243, 274] on span "search Buscar Comprobante" at bounding box center [234, 275] width 119 height 11
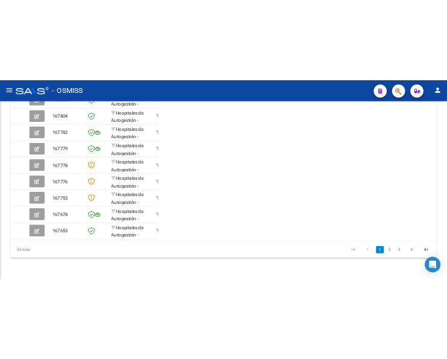
scroll to position [467, 0]
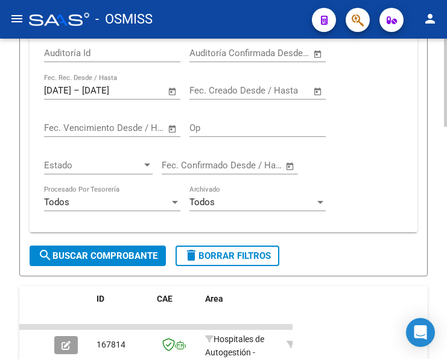
click at [369, 143] on div "Todos Con Doc. Respaldatoria Todos Con Trazabilidad Todos Asociado a Expediente…" at bounding box center [223, 92] width 359 height 260
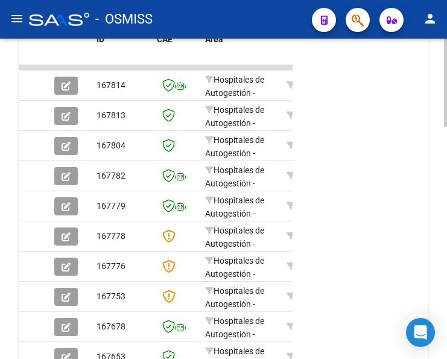
scroll to position [841, 0]
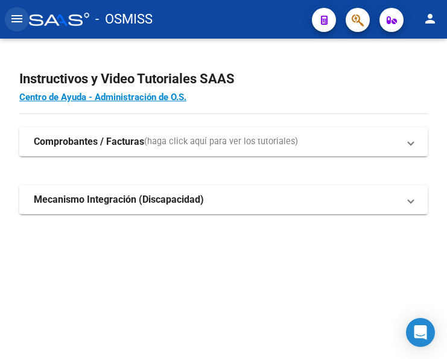
click at [17, 17] on mat-icon "menu" at bounding box center [17, 18] width 14 height 14
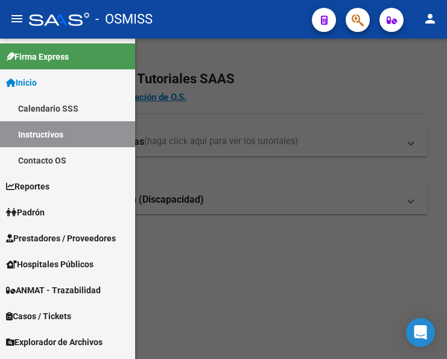
click at [48, 237] on span "Prestadores / Proveedores" at bounding box center [61, 237] width 110 height 13
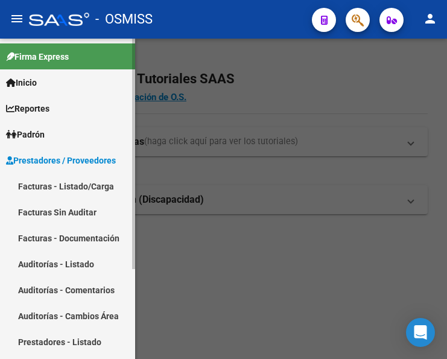
click at [48, 180] on link "Facturas - Listado/Carga" at bounding box center [67, 186] width 135 height 26
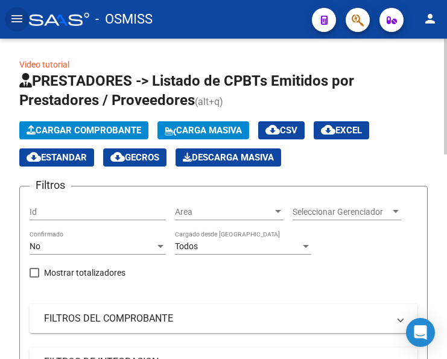
click at [109, 124] on button "Cargar Comprobante" at bounding box center [83, 130] width 129 height 18
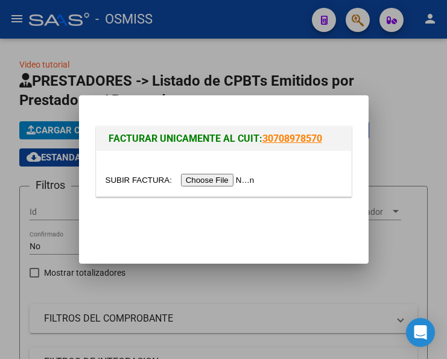
click at [222, 180] on input "file" at bounding box center [181, 180] width 152 height 13
click at [233, 183] on input "file" at bounding box center [181, 180] width 152 height 13
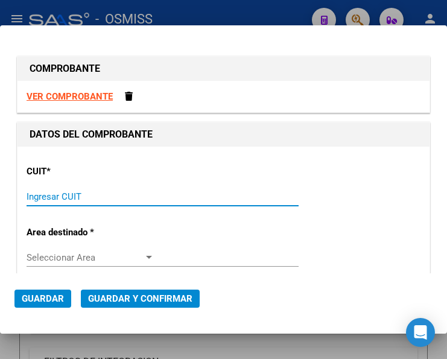
click at [71, 194] on input "Ingresar CUIT" at bounding box center [91, 196] width 128 height 11
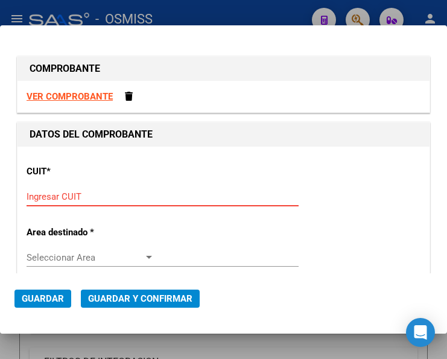
click at [58, 196] on input "Ingresar CUIT" at bounding box center [91, 196] width 128 height 11
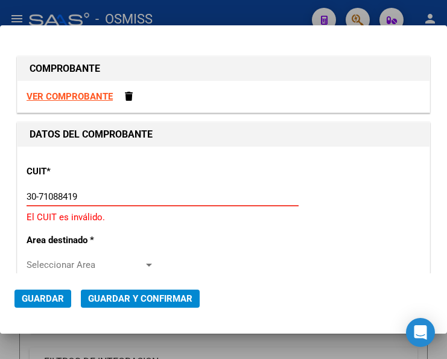
type input "30-71088419-2"
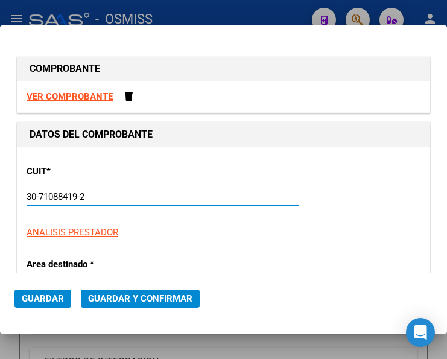
type input "5"
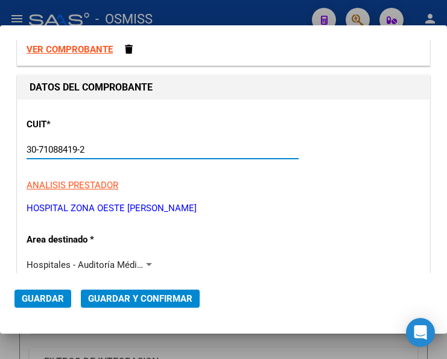
scroll to position [181, 0]
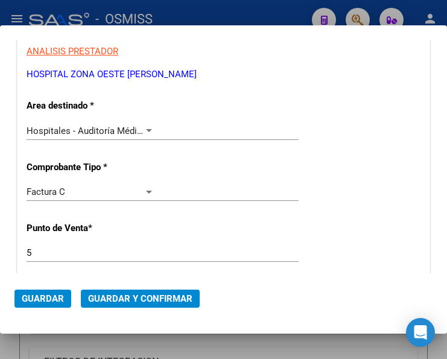
type input "30-71088419-2"
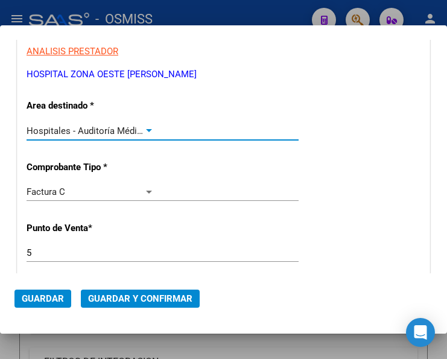
click at [143, 127] on div at bounding box center [148, 131] width 11 height 10
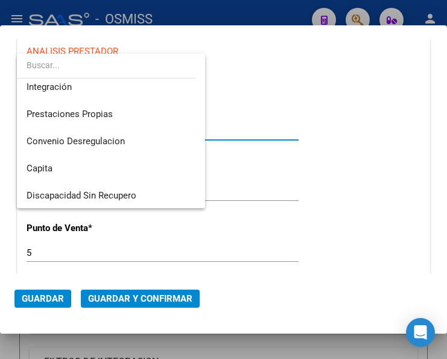
scroll to position [0, 0]
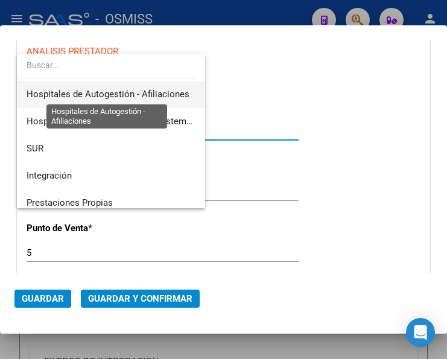
click at [155, 92] on span "Hospitales de Autogestión - Afiliaciones" at bounding box center [108, 94] width 163 height 11
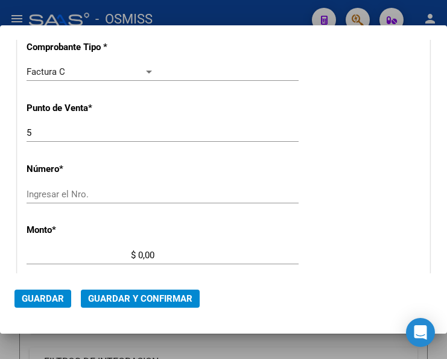
scroll to position [301, 0]
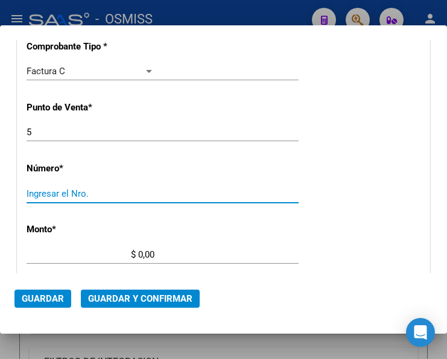
click at [51, 192] on input "Ingresar el Nro." at bounding box center [91, 193] width 128 height 11
type input "1387"
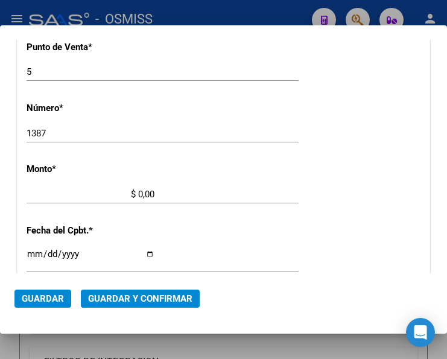
scroll to position [394, 0]
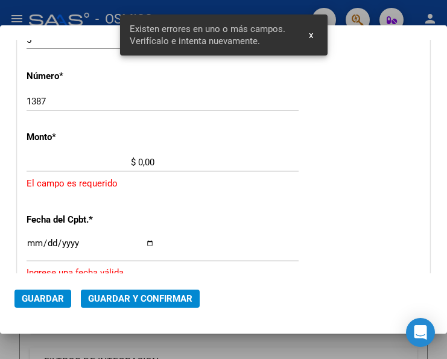
click at [140, 161] on input "$ 0,00" at bounding box center [91, 162] width 128 height 11
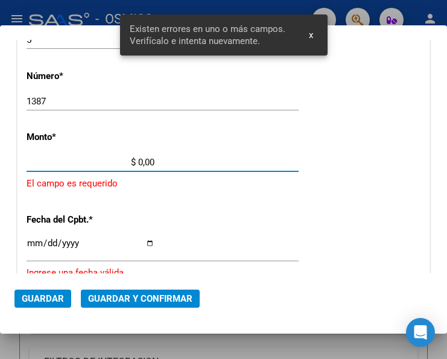
click at [138, 161] on input "$ 0,00" at bounding box center [91, 162] width 128 height 11
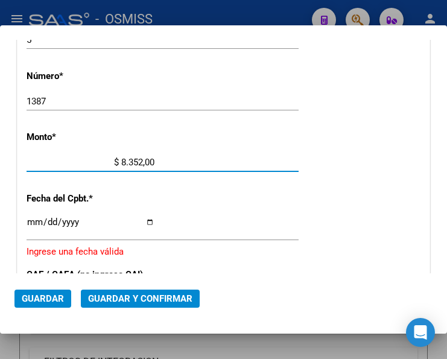
type input "$ 83.523,00"
click at [31, 219] on input "Ingresar la fecha" at bounding box center [91, 226] width 128 height 19
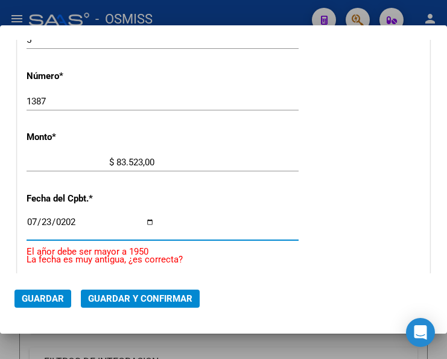
type input "[DATE]"
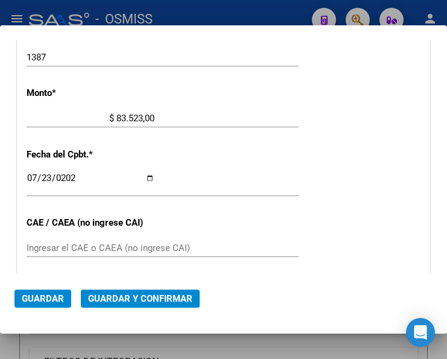
scroll to position [454, 0]
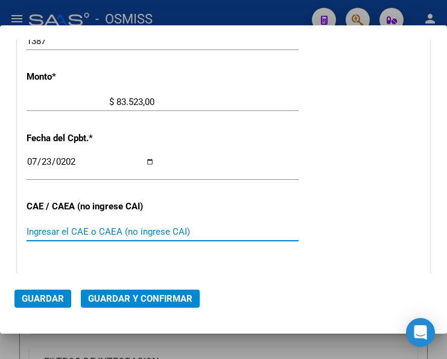
click at [102, 237] on input "Ingresar el CAE o CAEA (no ingrese CAI)" at bounding box center [91, 231] width 128 height 11
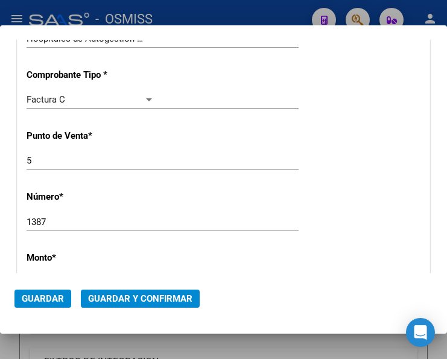
scroll to position [213, 0]
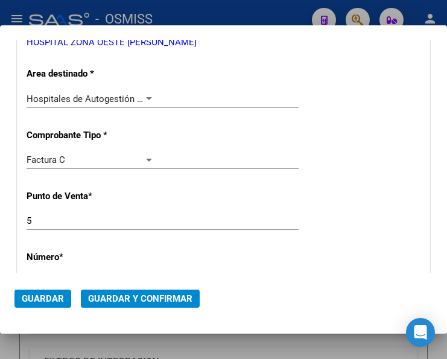
type input "75302529079556"
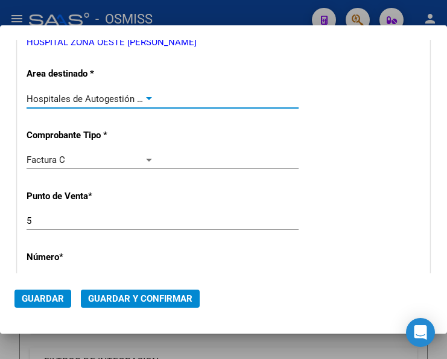
click at [144, 95] on div at bounding box center [148, 99] width 11 height 10
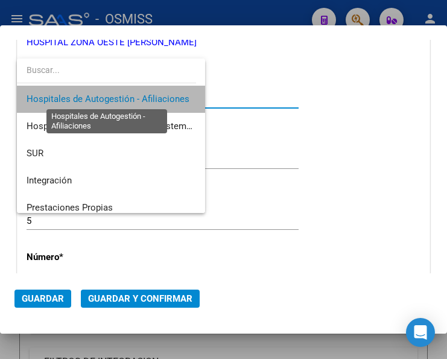
click at [144, 95] on span "Hospitales de Autogestión - Afiliaciones" at bounding box center [108, 98] width 163 height 11
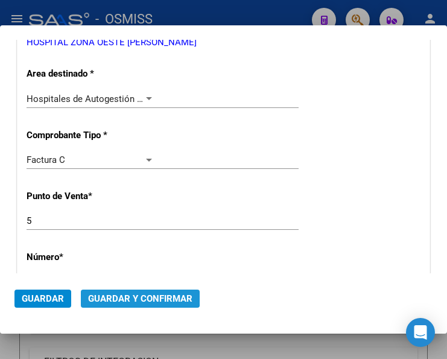
click at [133, 292] on button "Guardar y Confirmar" at bounding box center [140, 298] width 119 height 18
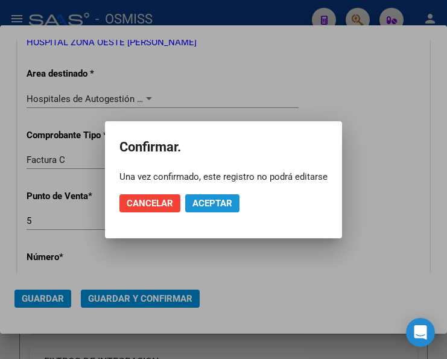
click at [216, 205] on span "Aceptar" at bounding box center [212, 203] width 40 height 11
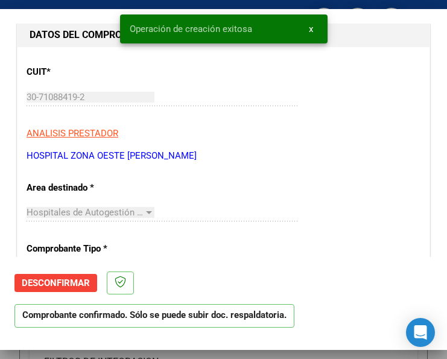
scroll to position [121, 0]
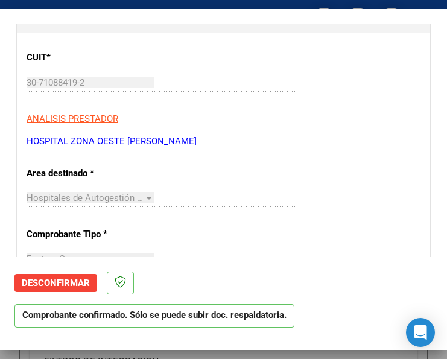
click at [310, 126] on div "CUIT * 30-71088419-2 Ingresar CUIT ANALISIS PRESTADOR HOSPITAL ZONA OESTE [PERS…" at bounding box center [224, 95] width 394 height 106
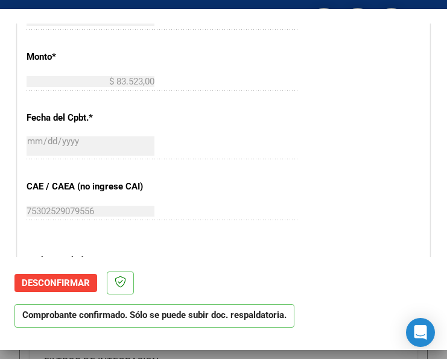
scroll to position [482, 0]
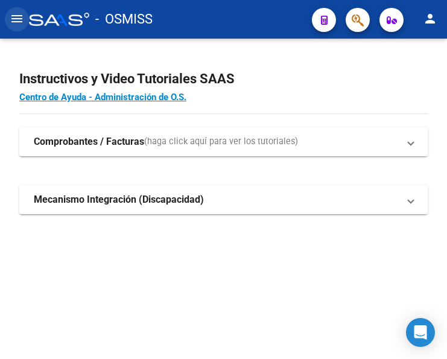
click at [14, 22] on mat-icon "menu" at bounding box center [17, 18] width 14 height 14
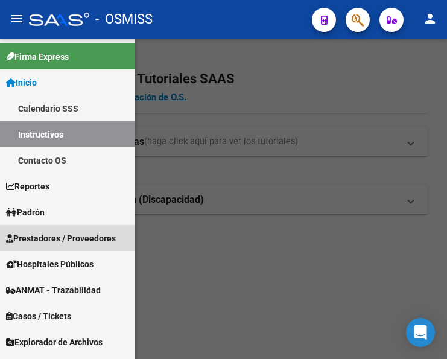
click at [54, 238] on span "Prestadores / Proveedores" at bounding box center [61, 237] width 110 height 13
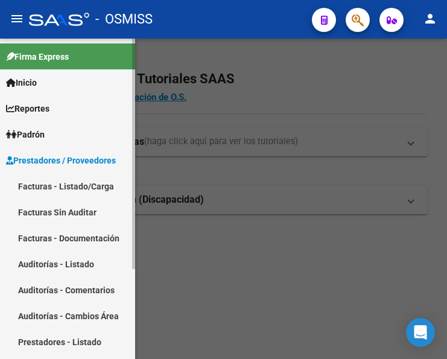
click at [79, 184] on link "Facturas - Listado/Carga" at bounding box center [67, 186] width 135 height 26
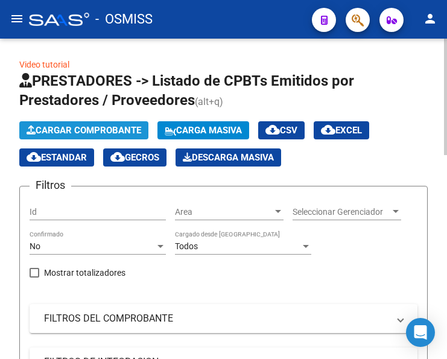
click at [115, 129] on span "Cargar Comprobante" at bounding box center [84, 130] width 115 height 11
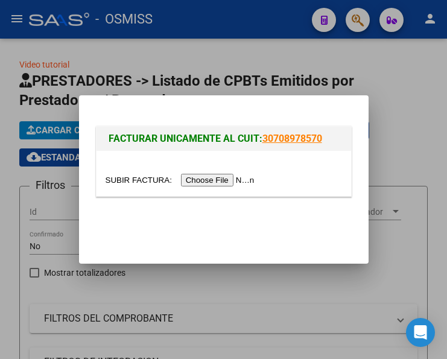
click at [220, 181] on input "file" at bounding box center [181, 180] width 152 height 13
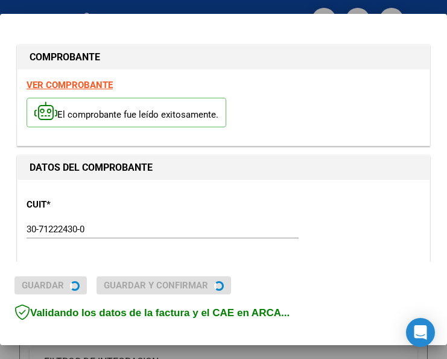
type input "[DATE]"
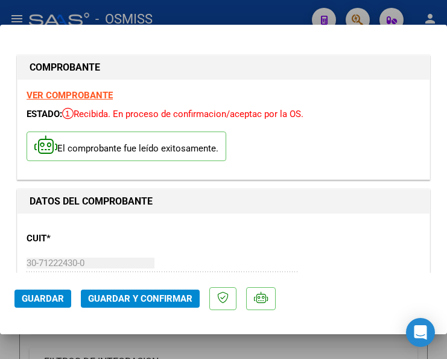
click at [160, 238] on div "CUIT * 30-71222430-0 Ingresar CUIT ANALISIS PRESTADOR PARQUE DE LA SALUD DE LA …" at bounding box center [224, 282] width 394 height 120
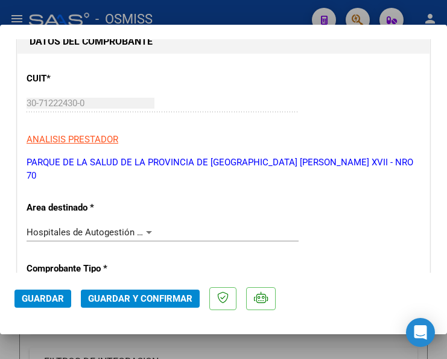
scroll to position [181, 0]
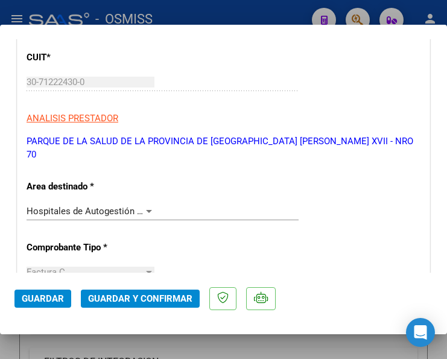
click at [144, 208] on div at bounding box center [148, 211] width 11 height 10
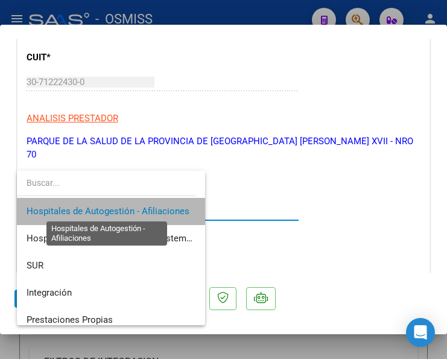
click at [144, 208] on span "Hospitales de Autogestión - Afiliaciones" at bounding box center [108, 211] width 163 height 11
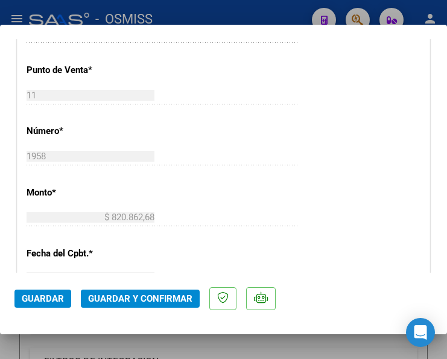
scroll to position [422, 0]
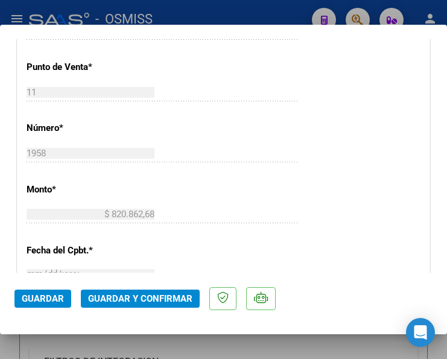
click at [215, 219] on div "$ 820.862,68 Ingresar el monto" at bounding box center [163, 214] width 272 height 18
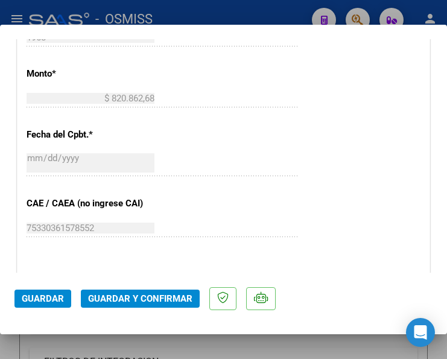
scroll to position [542, 0]
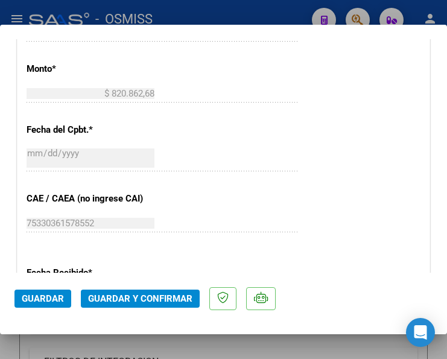
click at [299, 203] on div "CUIT * 30-71222430-0 Ingresar CUIT ANALISIS PRESTADOR PARQUE DE LA SALUD DE LA …" at bounding box center [223, 105] width 412 height 868
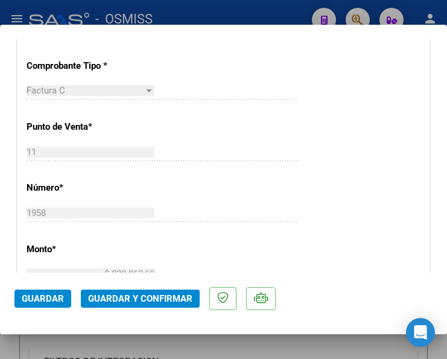
scroll to position [362, 0]
click at [286, 193] on div "CUIT * 30-71222430-0 Ingresar CUIT ANALISIS PRESTADOR PARQUE DE LA SALUD DE LA …" at bounding box center [223, 286] width 412 height 868
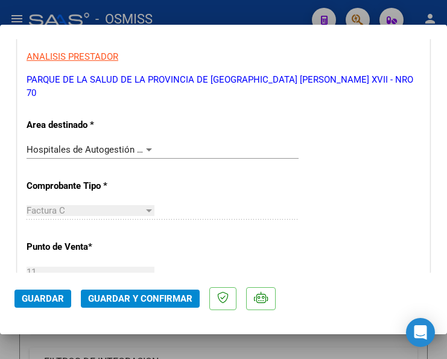
scroll to position [241, 0]
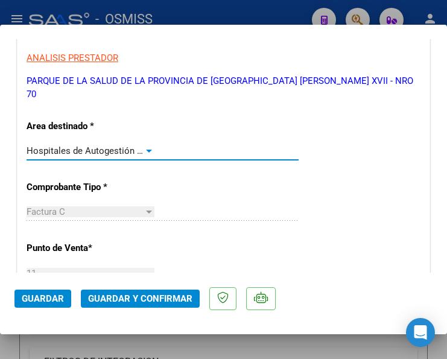
click at [145, 148] on div at bounding box center [148, 151] width 11 height 10
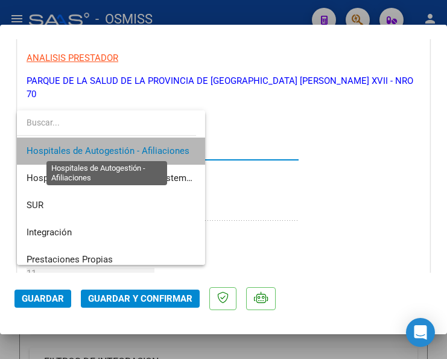
click at [145, 148] on span "Hospitales de Autogestión - Afiliaciones" at bounding box center [108, 150] width 163 height 11
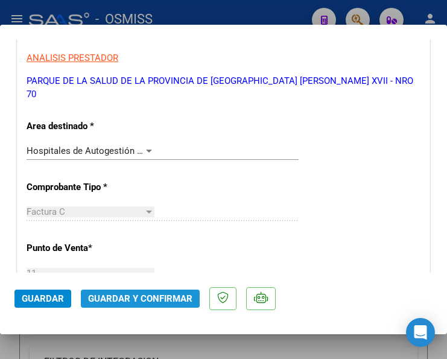
click at [137, 295] on span "Guardar y Confirmar" at bounding box center [140, 298] width 104 height 11
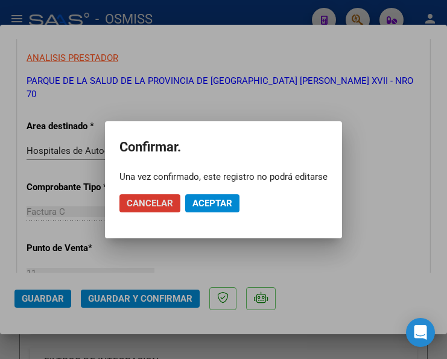
click at [207, 201] on span "Aceptar" at bounding box center [212, 203] width 40 height 11
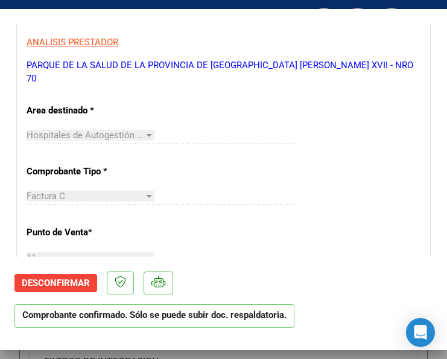
scroll to position [181, 0]
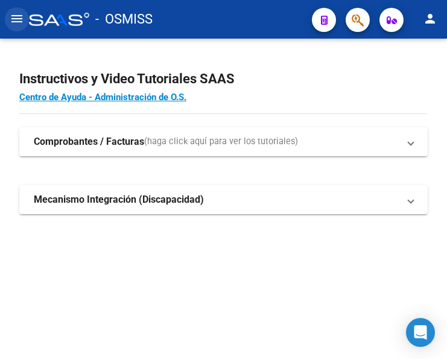
click at [19, 22] on mat-icon "menu" at bounding box center [17, 18] width 14 height 14
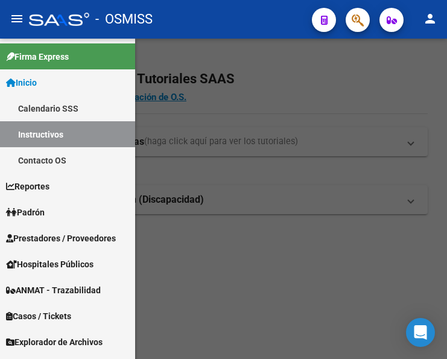
click at [64, 234] on span "Prestadores / Proveedores" at bounding box center [61, 237] width 110 height 13
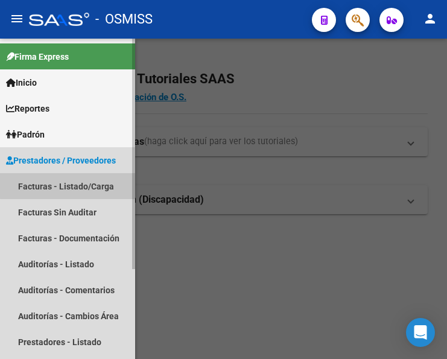
click at [72, 185] on link "Facturas - Listado/Carga" at bounding box center [67, 186] width 135 height 26
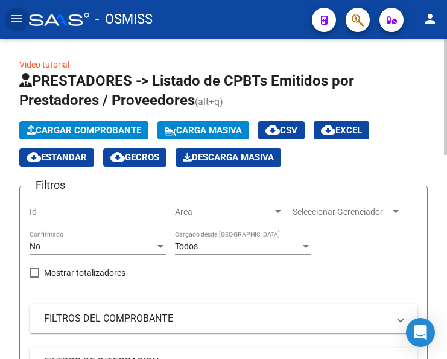
click at [108, 128] on span "Cargar Comprobante" at bounding box center [84, 130] width 115 height 11
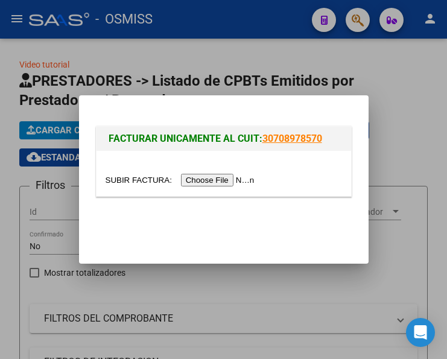
click at [222, 180] on input "file" at bounding box center [181, 180] width 152 height 13
click at [17, 17] on div at bounding box center [223, 179] width 447 height 359
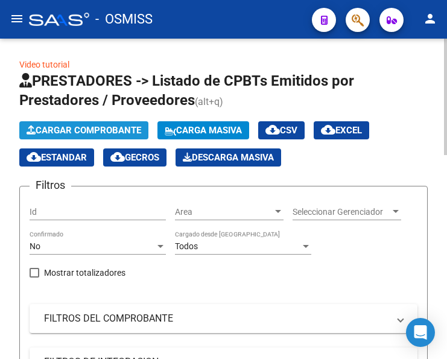
click at [101, 127] on span "Cargar Comprobante" at bounding box center [84, 130] width 115 height 11
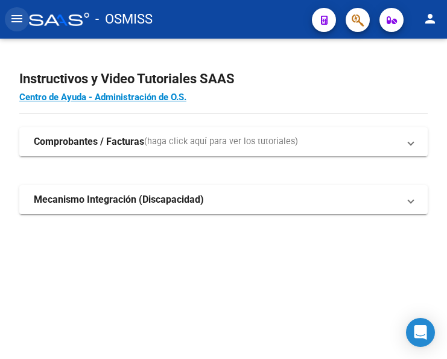
click at [11, 16] on mat-icon "menu" at bounding box center [17, 18] width 14 height 14
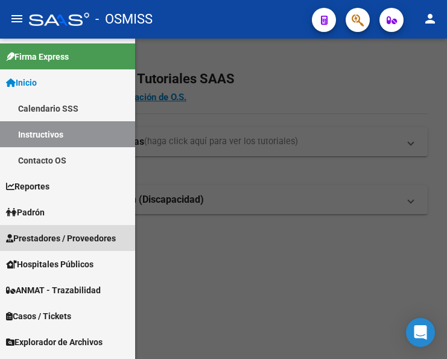
click at [57, 236] on span "Prestadores / Proveedores" at bounding box center [61, 237] width 110 height 13
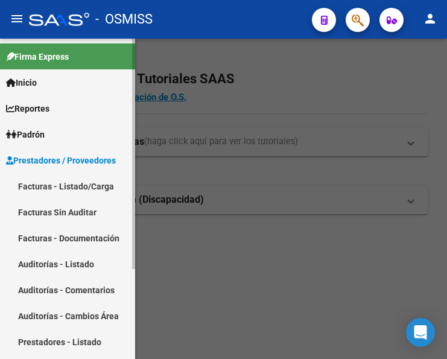
click at [75, 184] on link "Facturas - Listado/Carga" at bounding box center [67, 186] width 135 height 26
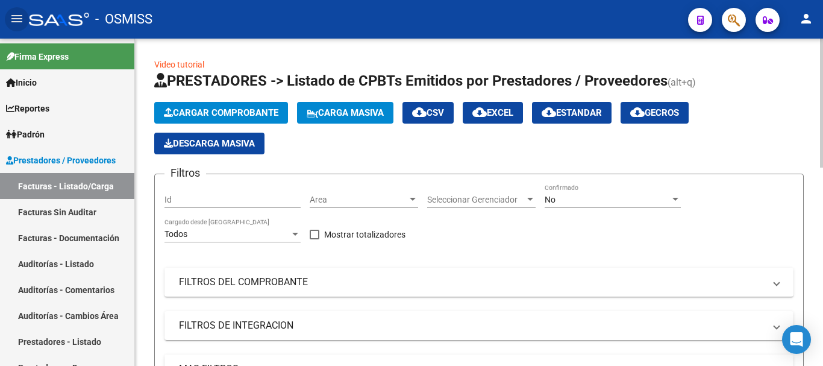
click at [409, 197] on div at bounding box center [412, 200] width 11 height 10
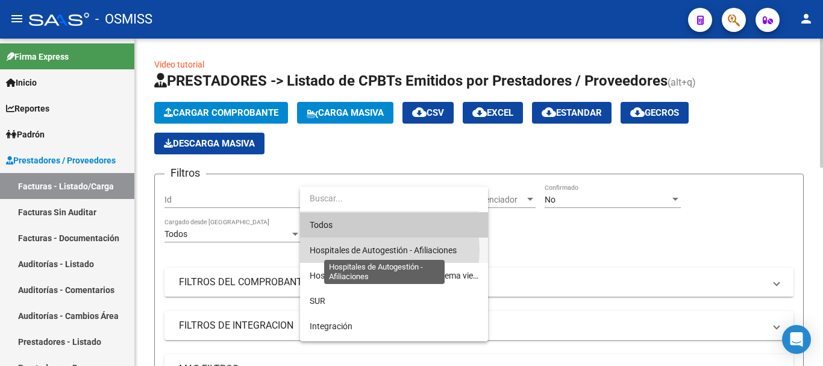
drag, startPoint x: 378, startPoint y: 250, endPoint x: 477, endPoint y: 233, distance: 100.2
click at [391, 248] on span "Hospitales de Autogestión - Afiliaciones" at bounding box center [383, 250] width 147 height 10
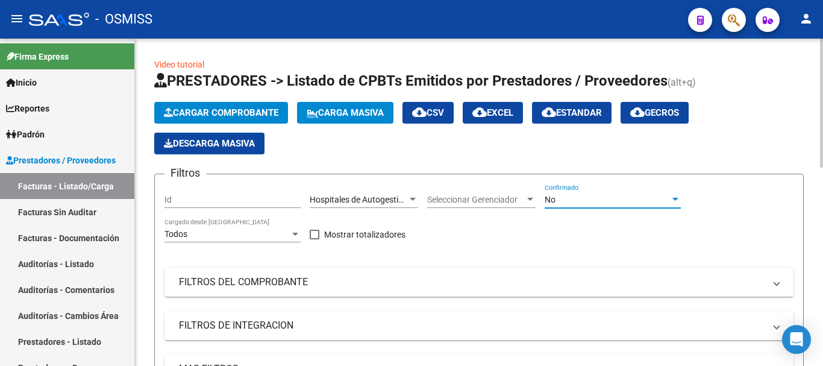
click at [446, 195] on div at bounding box center [675, 200] width 11 height 10
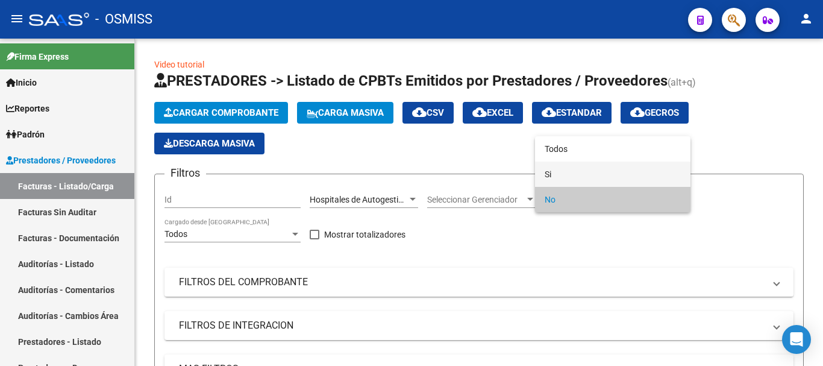
click at [446, 173] on span "Si" at bounding box center [613, 174] width 136 height 25
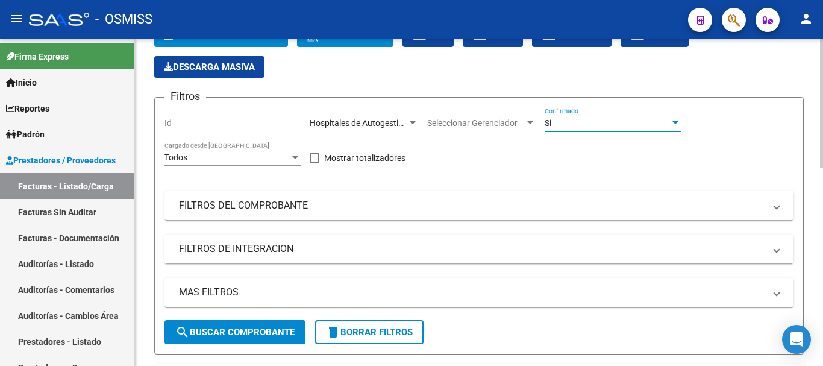
scroll to position [241, 0]
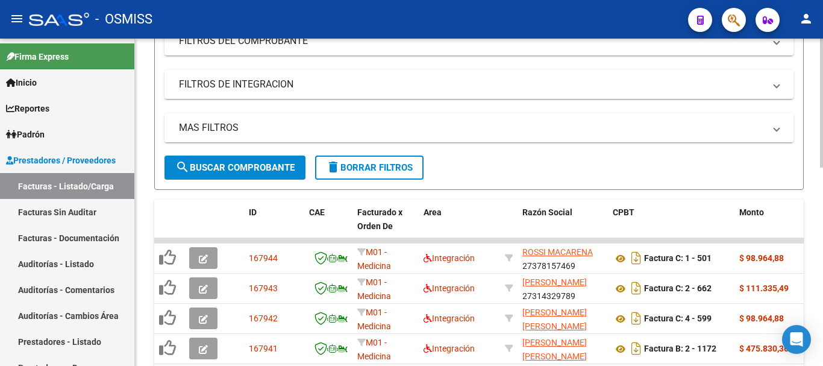
click at [446, 128] on span at bounding box center [776, 127] width 5 height 13
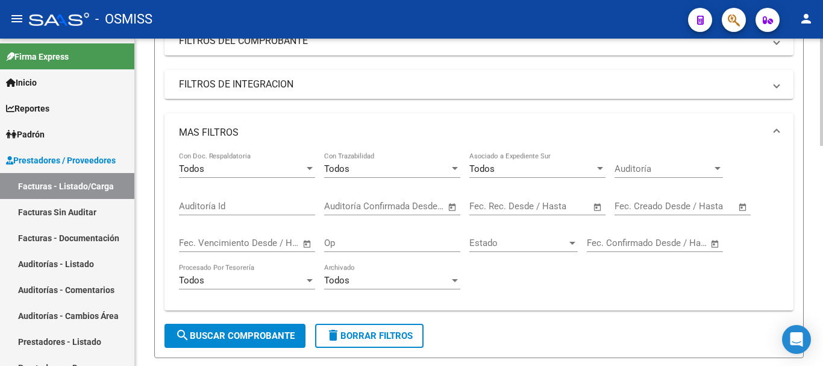
click at [446, 208] on span "Open calendar" at bounding box center [597, 206] width 29 height 29
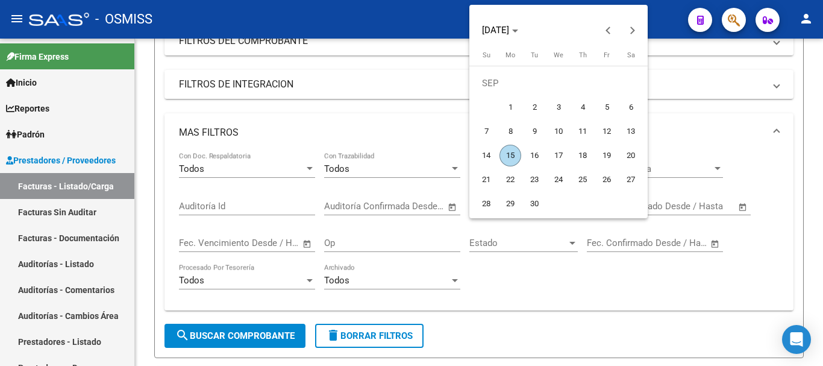
click at [446, 157] on span "15" at bounding box center [511, 156] width 22 height 22
type input "[DATE]"
click at [446, 157] on span "15" at bounding box center [511, 156] width 22 height 22
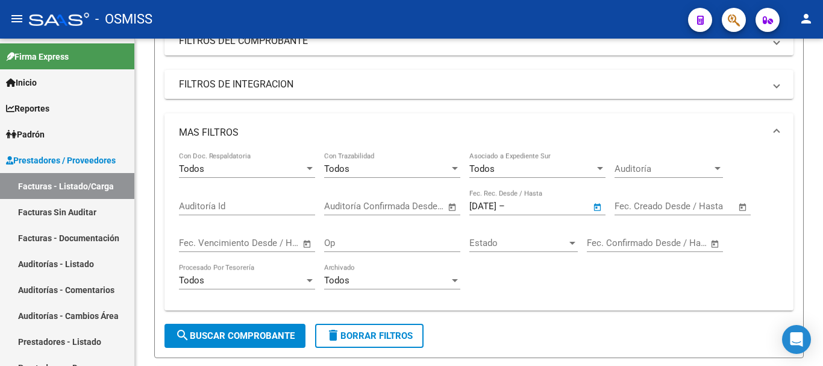
type input "[DATE]"
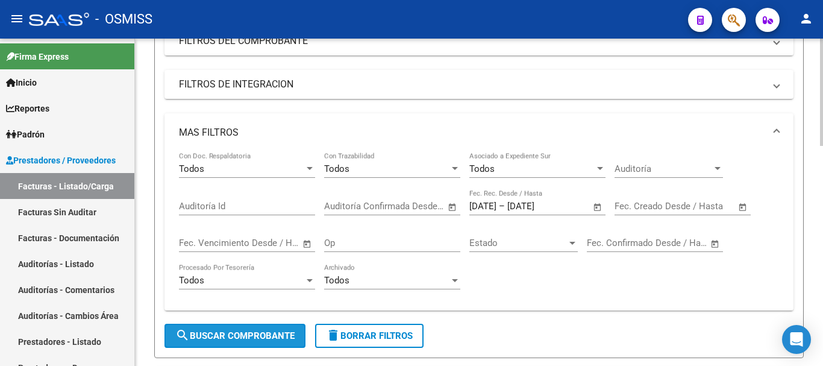
click at [247, 330] on span "search Buscar Comprobante" at bounding box center [234, 335] width 119 height 11
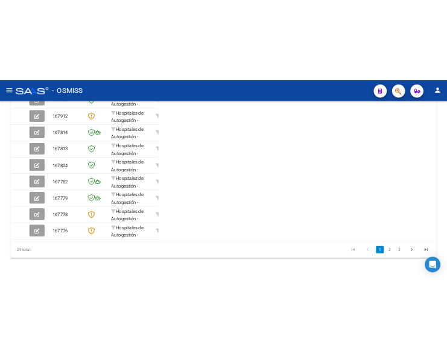
scroll to position [467, 0]
